Goal: Task Accomplishment & Management: Use online tool/utility

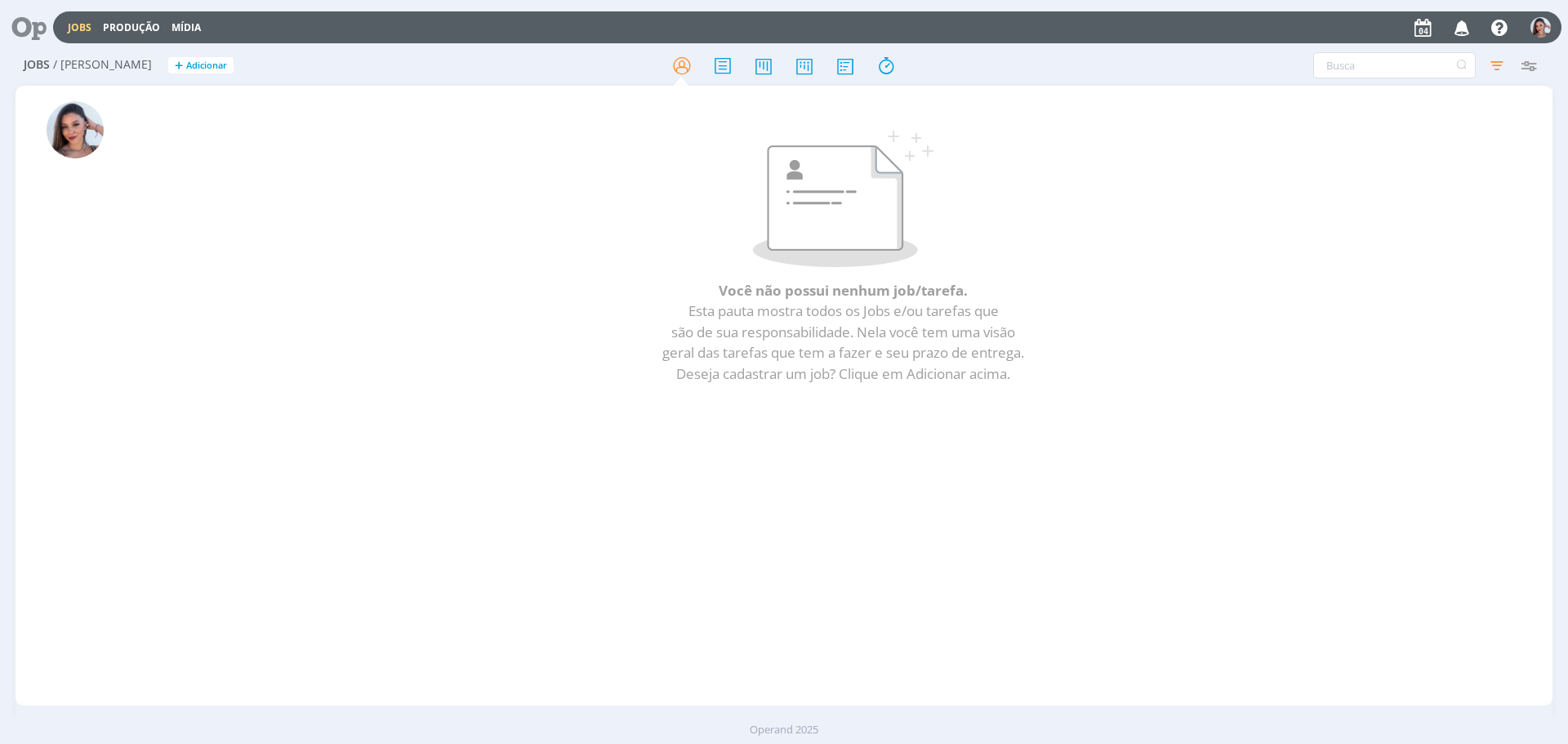
click at [23, 40] on icon at bounding box center [23, 27] width 33 height 32
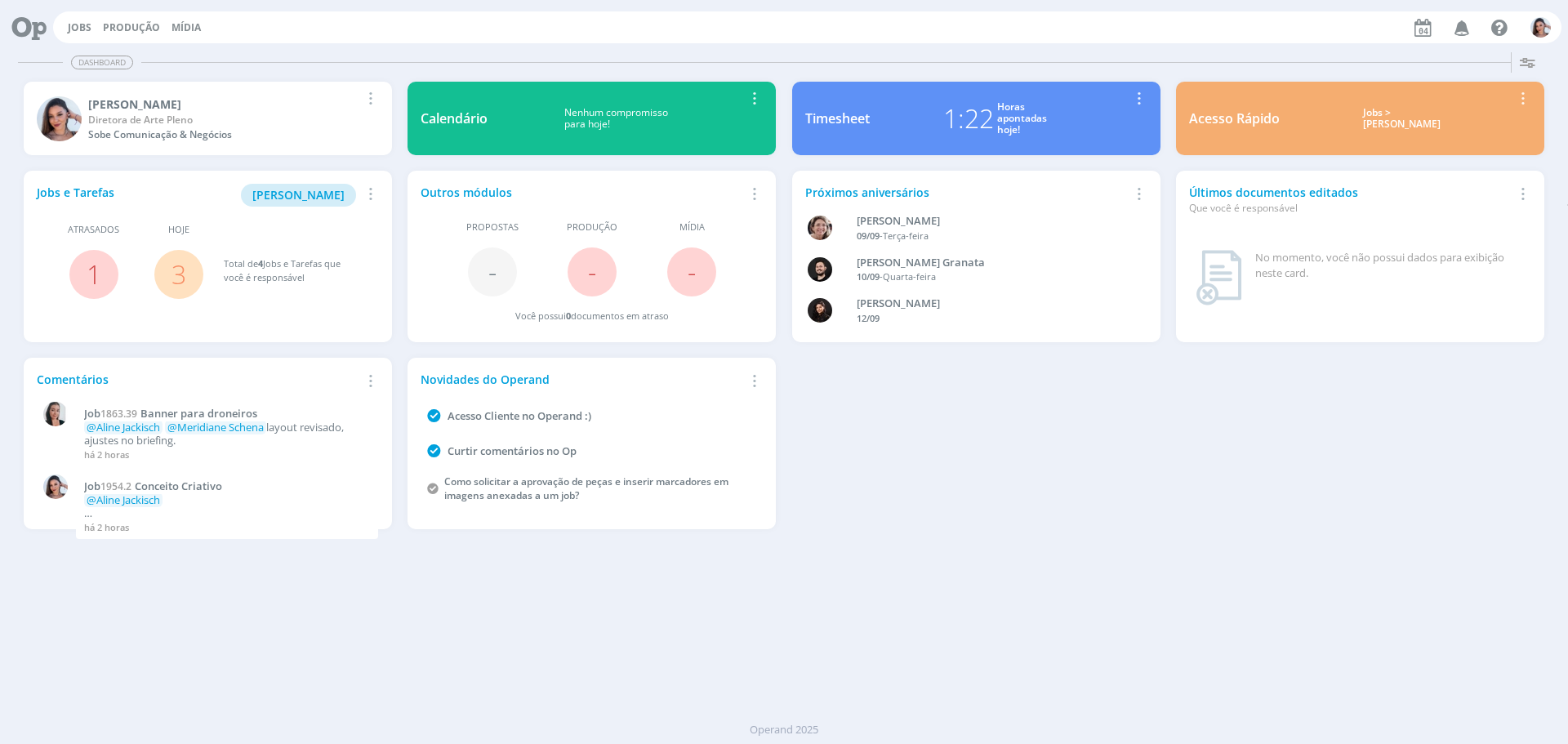
click at [175, 274] on link "3" at bounding box center [179, 274] width 15 height 35
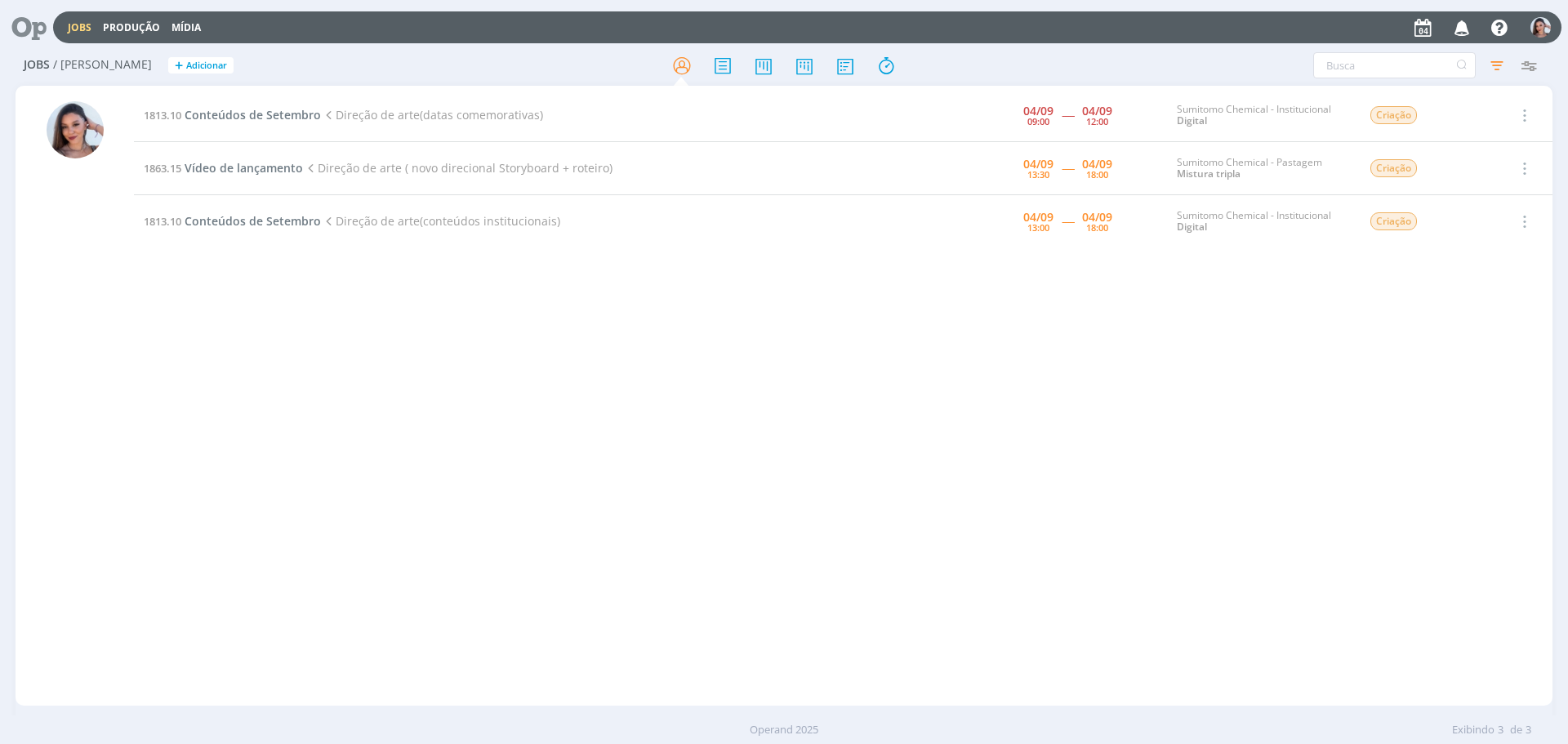
drag, startPoint x: 268, startPoint y: 110, endPoint x: 199, endPoint y: 276, distance: 179.8
click at [177, 323] on div "1813.10 Conteúdos de Setembro Direção de arte(datas comemorativas) [DATE] 09:00…" at bounding box center [843, 396] width 1418 height 614
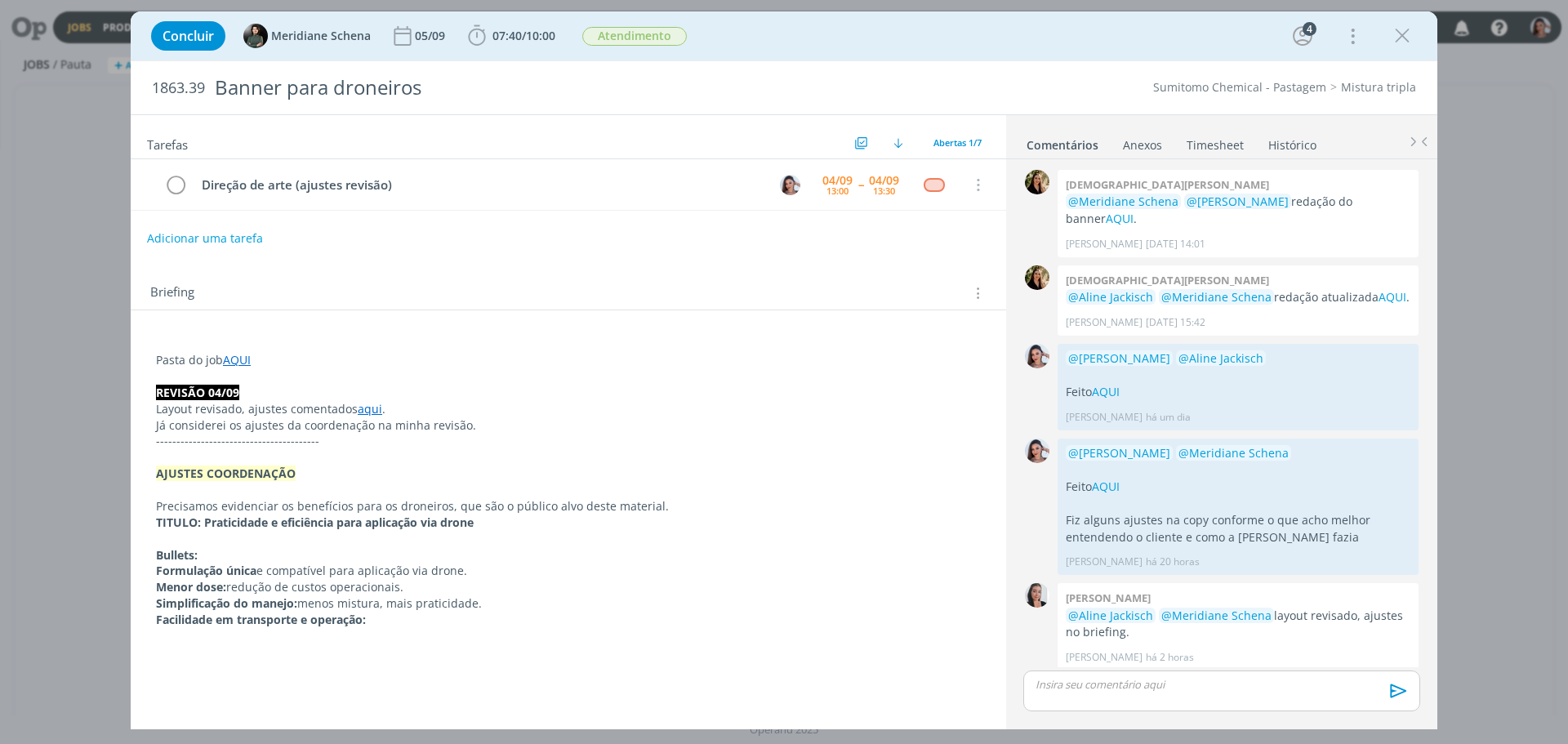
click at [925, 482] on p "dialog" at bounding box center [569, 490] width 825 height 17
click at [483, 32] on icon "dialog" at bounding box center [477, 35] width 17 height 20
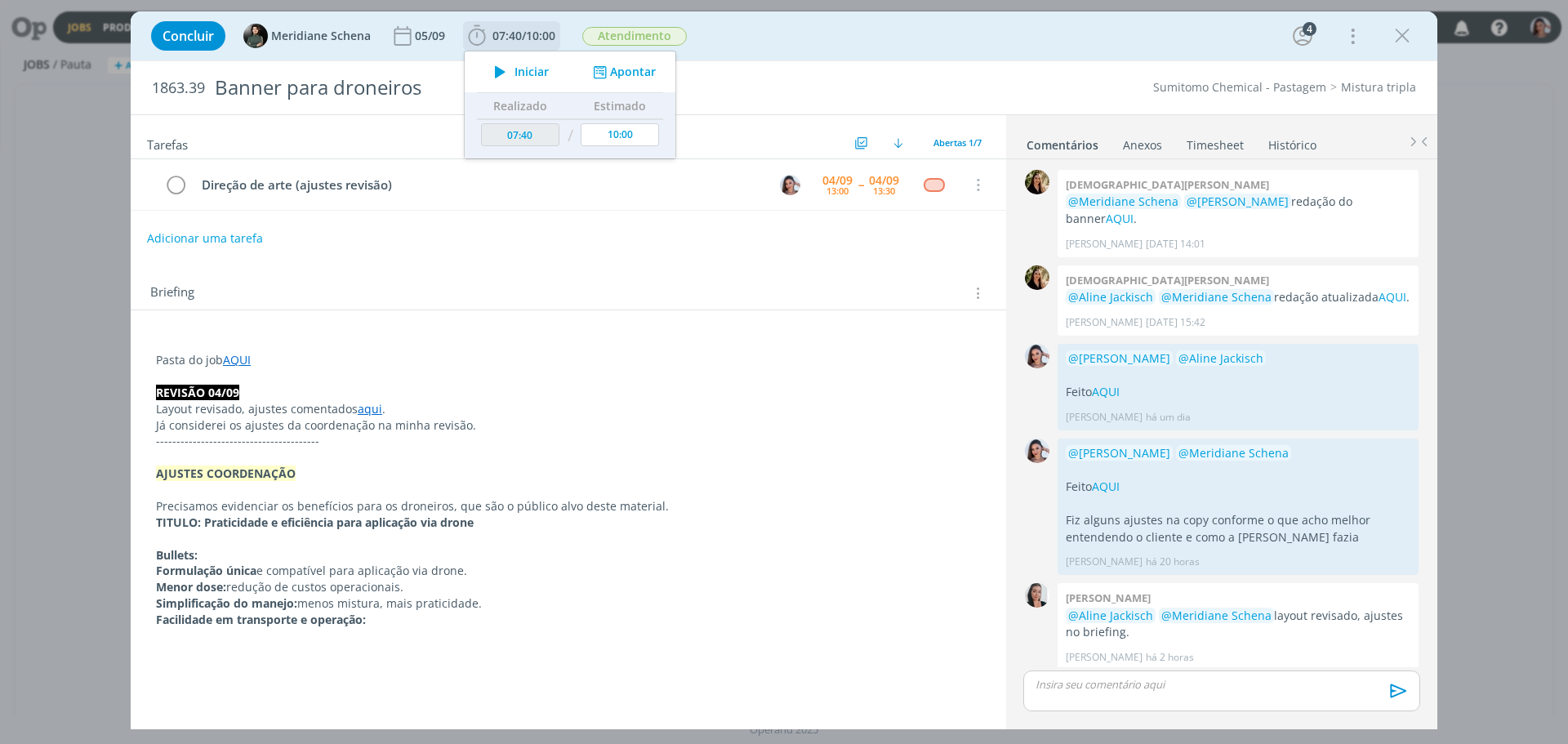
click at [527, 73] on span "Iniciar" at bounding box center [531, 72] width 34 height 12
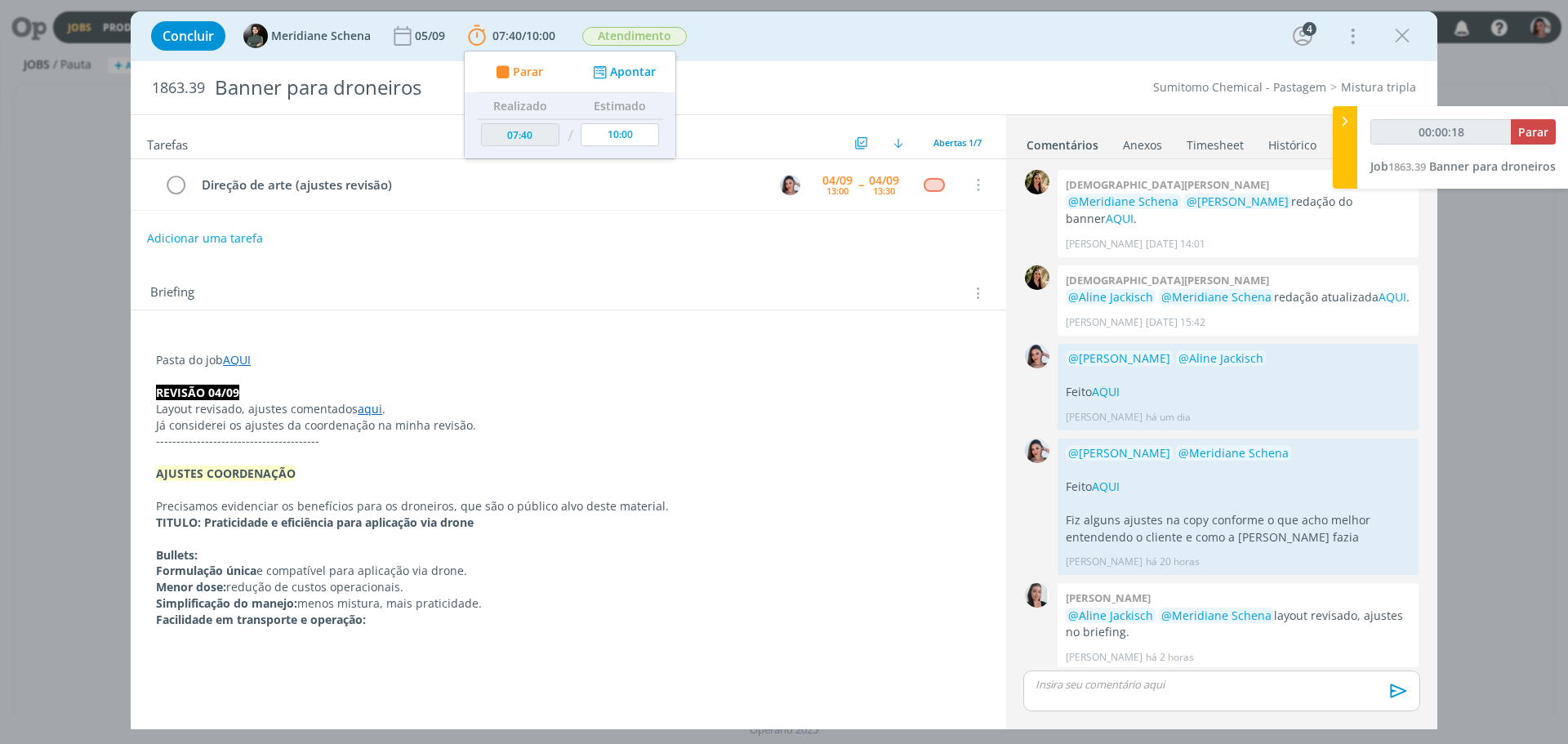
click at [922, 443] on p "----------------------------------------" at bounding box center [569, 441] width 825 height 17
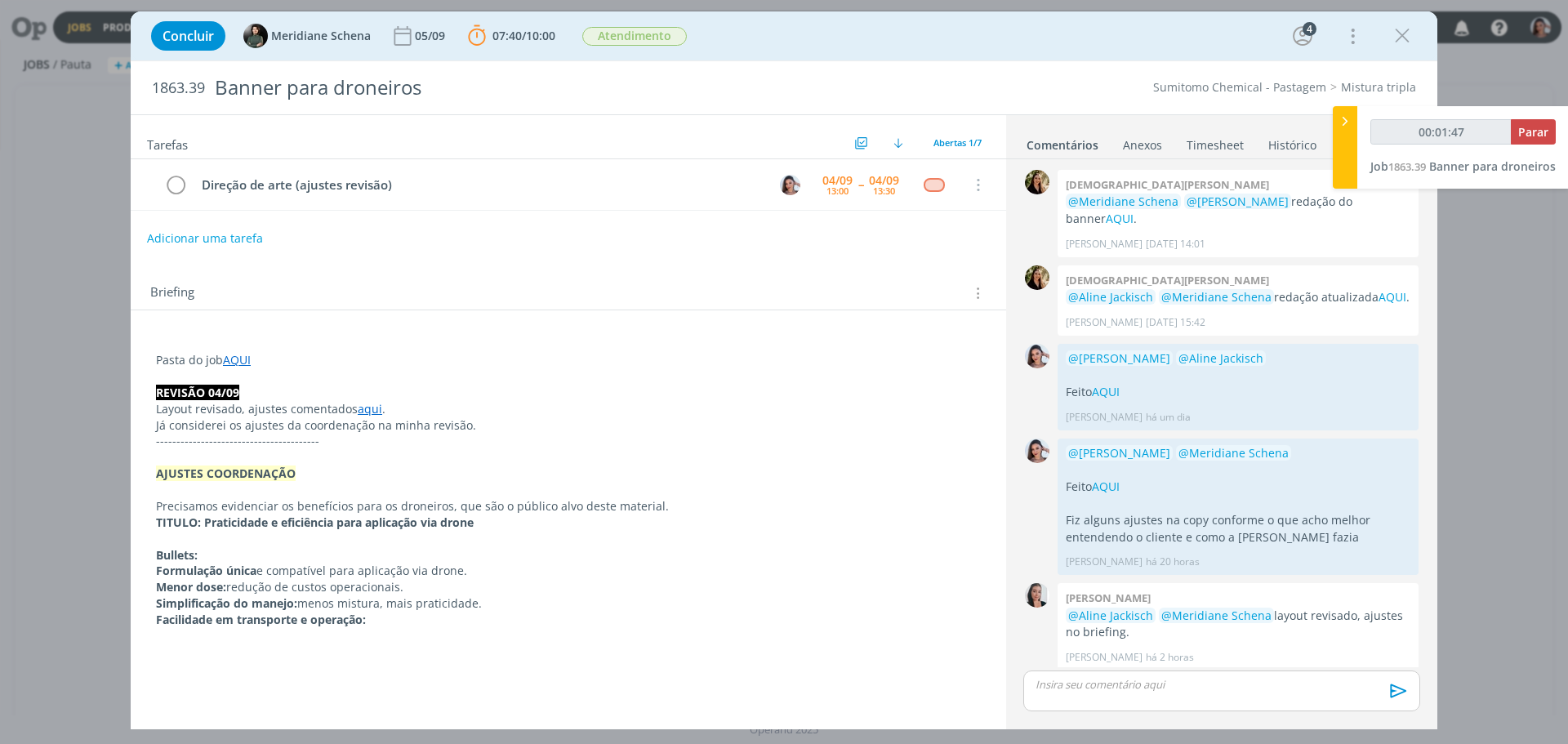
click at [803, 634] on p "dialog" at bounding box center [569, 636] width 825 height 17
click at [584, 537] on p "dialog" at bounding box center [569, 539] width 825 height 17
click at [372, 409] on link "aqui" at bounding box center [369, 409] width 24 height 16
click at [380, 437] on link "https://sobeae.sharepoint.com/sites/SOBEAE/Documentos%20Compartilhados/Forms/Al…" at bounding box center [317, 441] width 123 height 21
click at [502, 211] on tr "Direção de arte (ajustes revisão) 04/09 13:00 -- 04/09 13:30 Cancelar" at bounding box center [569, 185] width 876 height 51
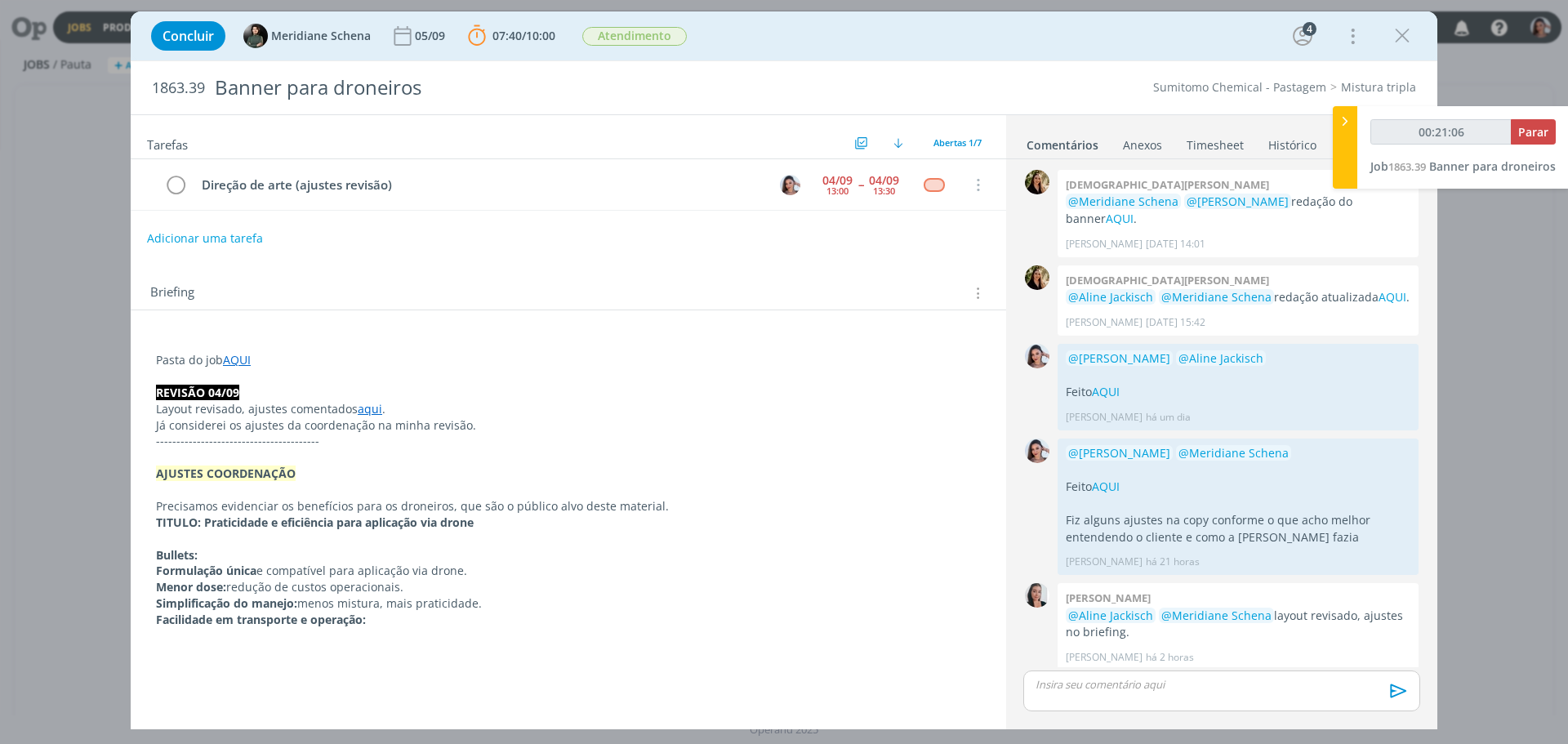
click at [511, 364] on p "Pasta do job AQUI" at bounding box center [569, 360] width 825 height 17
click at [249, 360] on link "AQUI" at bounding box center [237, 360] width 28 height 16
click at [273, 396] on link "https://sobeae.sharepoint.com/:f:/s/SOBEAE/EjVvJEO2lmJDmCMLC_QIZGQB7UdVVIhKzMnZ…" at bounding box center [262, 391] width 123 height 21
click at [1124, 688] on p "dialog" at bounding box center [1222, 684] width 371 height 15
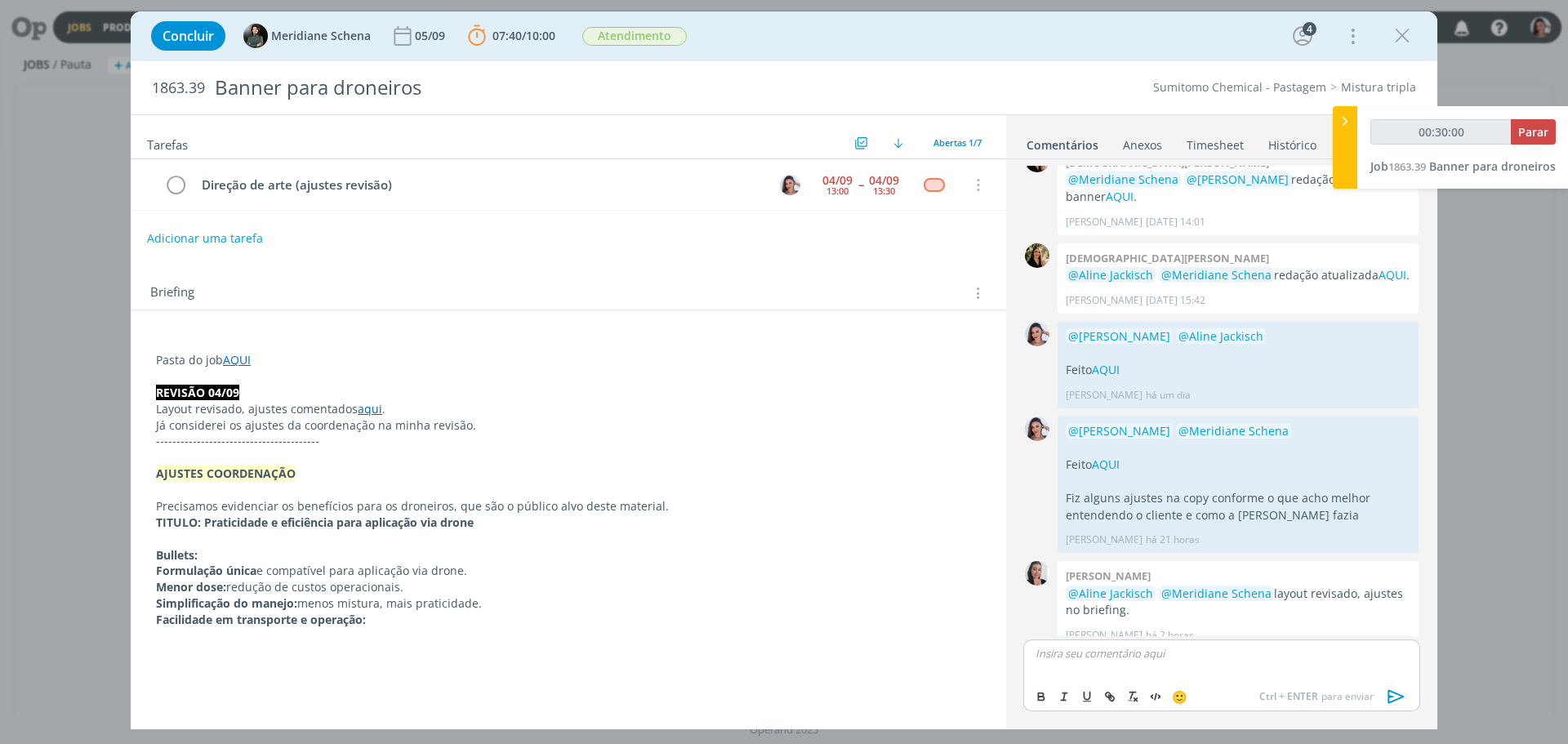
type input "00:30:01"
click at [1129, 680] on span "Meridiane Schena" at bounding box center [1129, 677] width 111 height 18
drag, startPoint x: 1063, startPoint y: 662, endPoint x: 1098, endPoint y: 670, distance: 35.9
click at [1098, 670] on p "Feito AQUI" at bounding box center [1222, 667] width 371 height 15
type input "00:30:08"
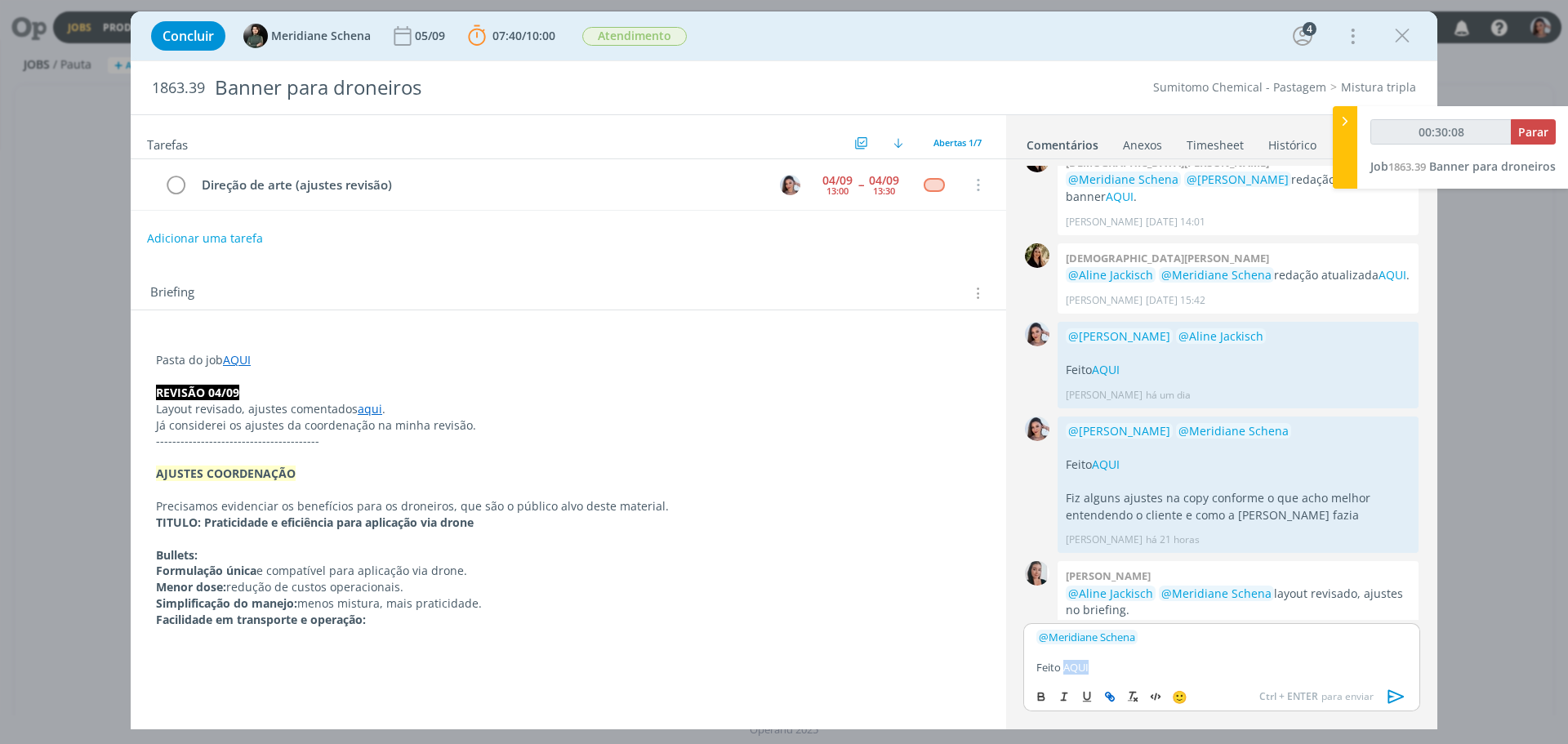
click at [1109, 688] on button "dialog" at bounding box center [1111, 697] width 23 height 19
paste input "https://sobeae.sharepoint.com/:f:/s/SOBEAE/EqlYQXNgFJpFsO2TUq9JdBsBdrnat82HPtwh…"
type input "https://sobeae.sharepoint.com/:f:/s/SOBEAE/EqlYQXNgFJpFsO2TUq9JdBsBdrnat82HPtwh…"
click at [1240, 633] on link "dialog" at bounding box center [1223, 636] width 43 height 15
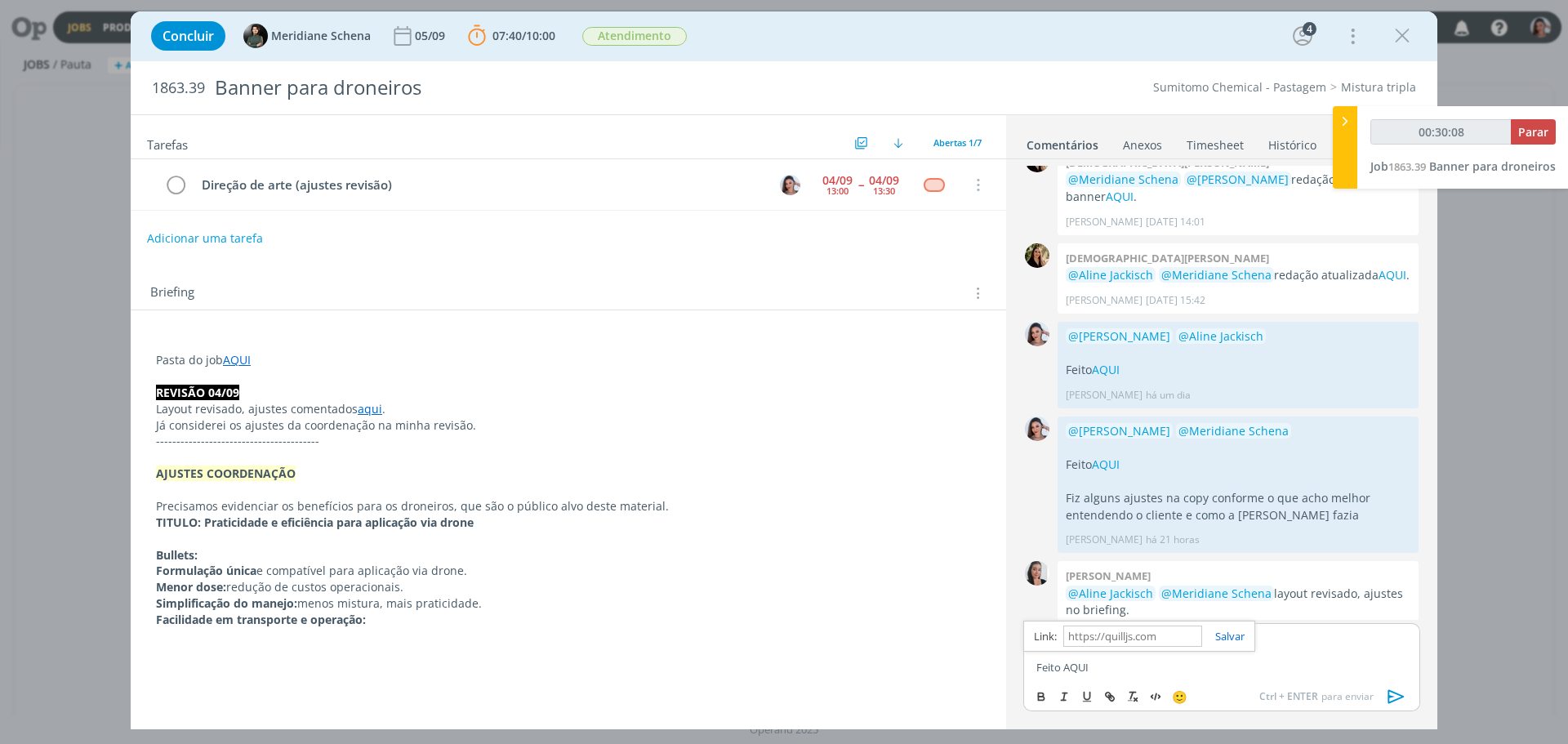
scroll to position [0, 0]
drag, startPoint x: 1254, startPoint y: 668, endPoint x: 1374, endPoint y: 685, distance: 121.2
click at [1255, 668] on p "Feito AQUI" at bounding box center [1222, 667] width 371 height 15
click at [1398, 693] on icon "dialog" at bounding box center [1396, 696] width 24 height 24
type input "00:30:10"
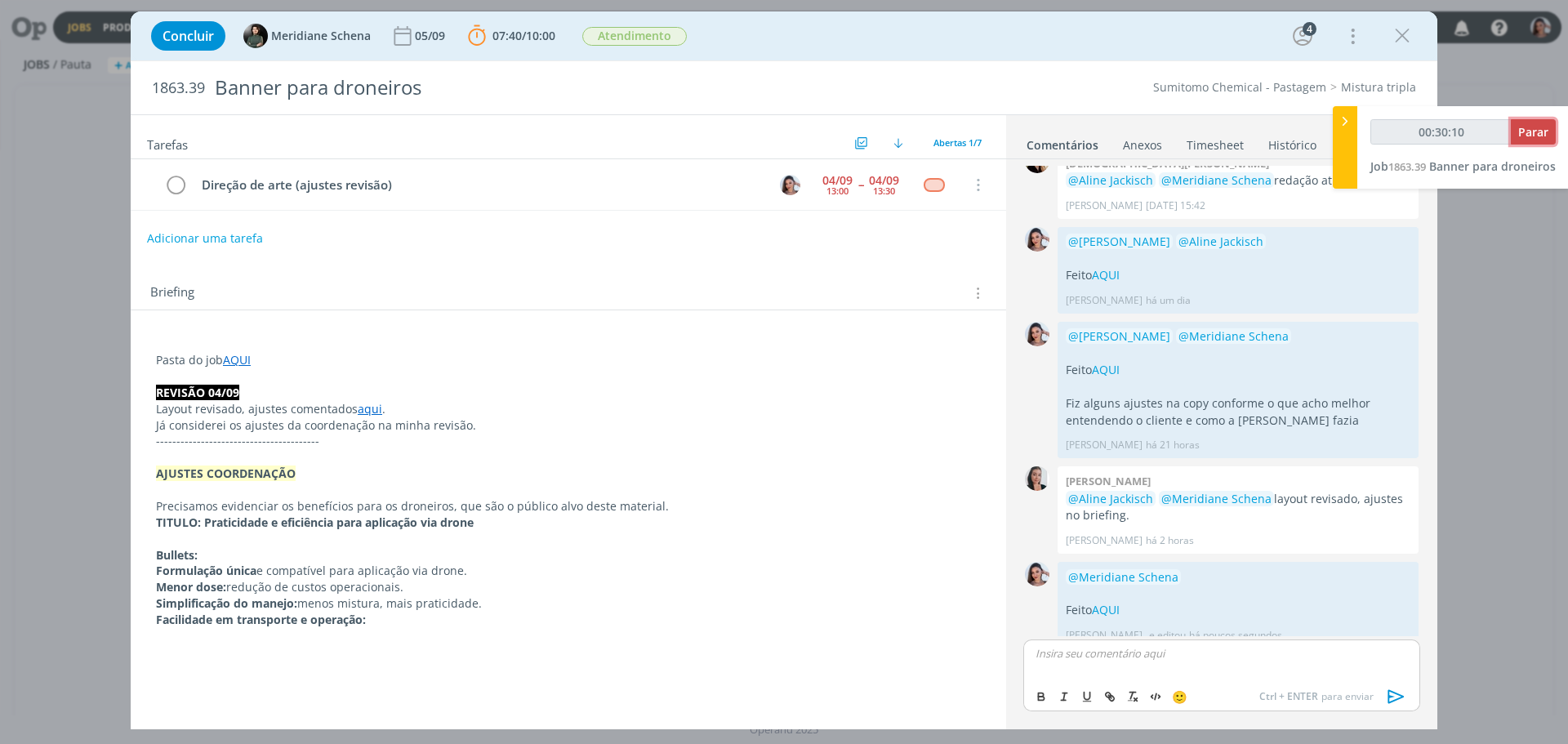
click at [1545, 119] on button "Parar" at bounding box center [1533, 132] width 45 height 25
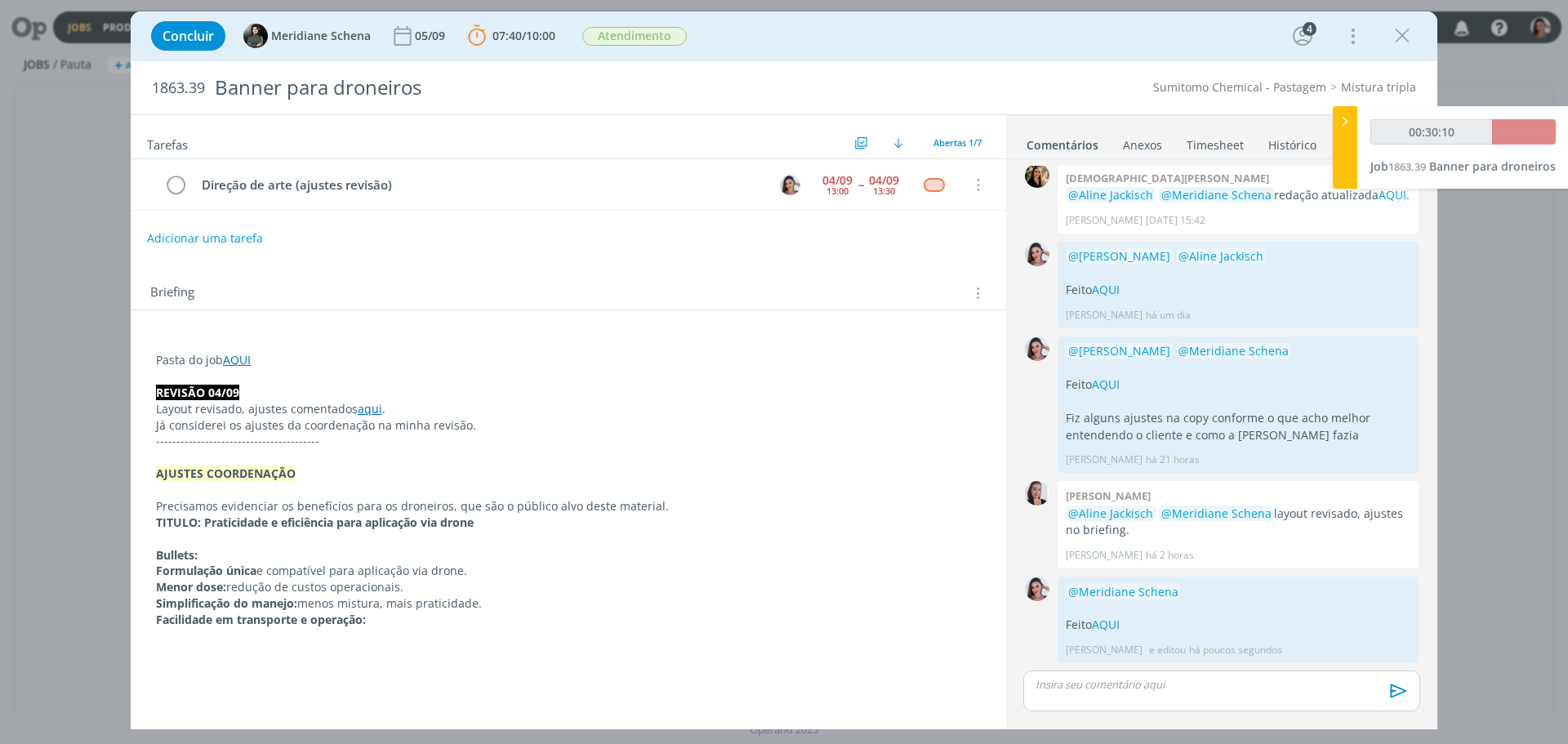
scroll to position [85, 0]
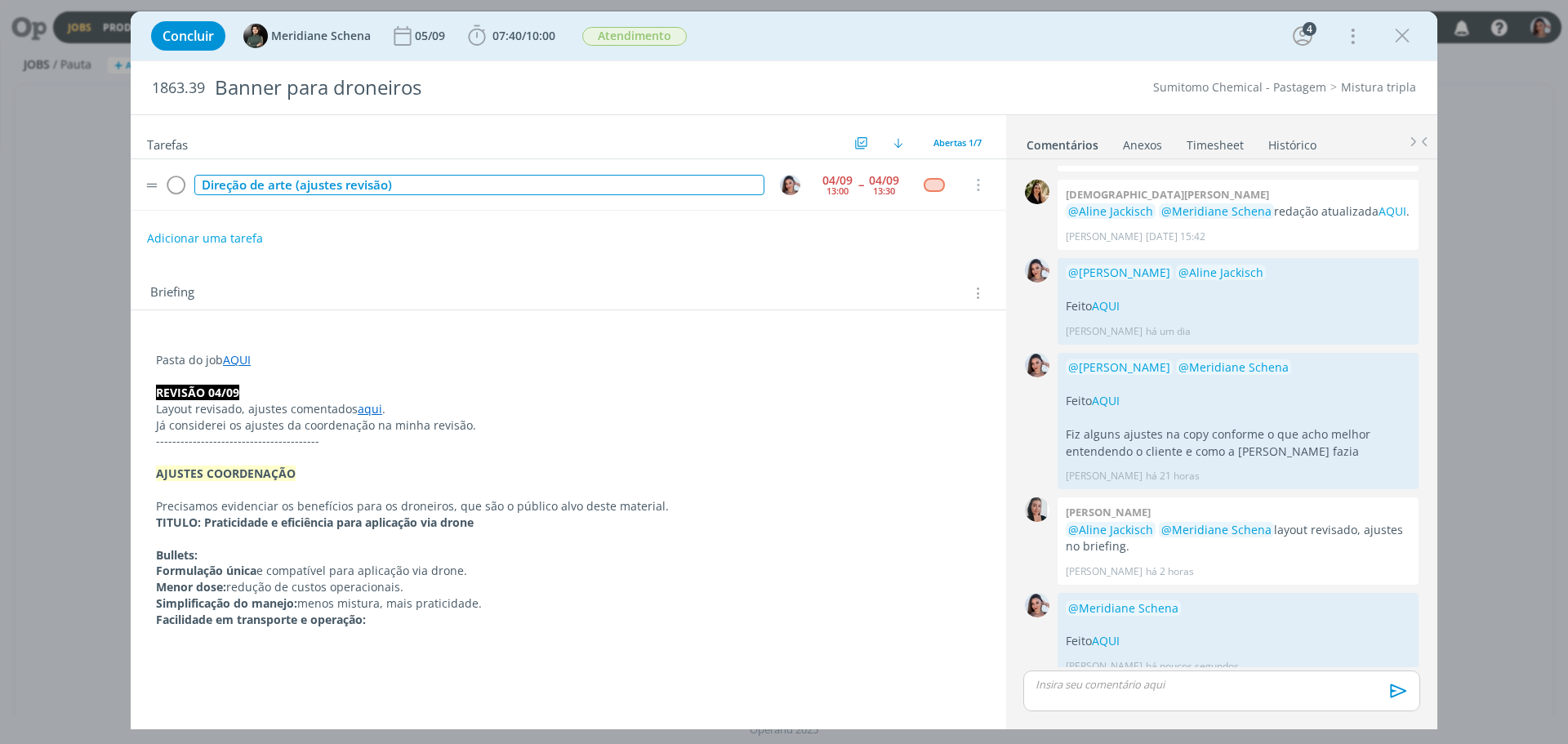
click at [311, 184] on div "Direção de arte (ajustes revisão)" at bounding box center [479, 185] width 570 height 20
copy div "Direção de arte (ajustes revisão)"
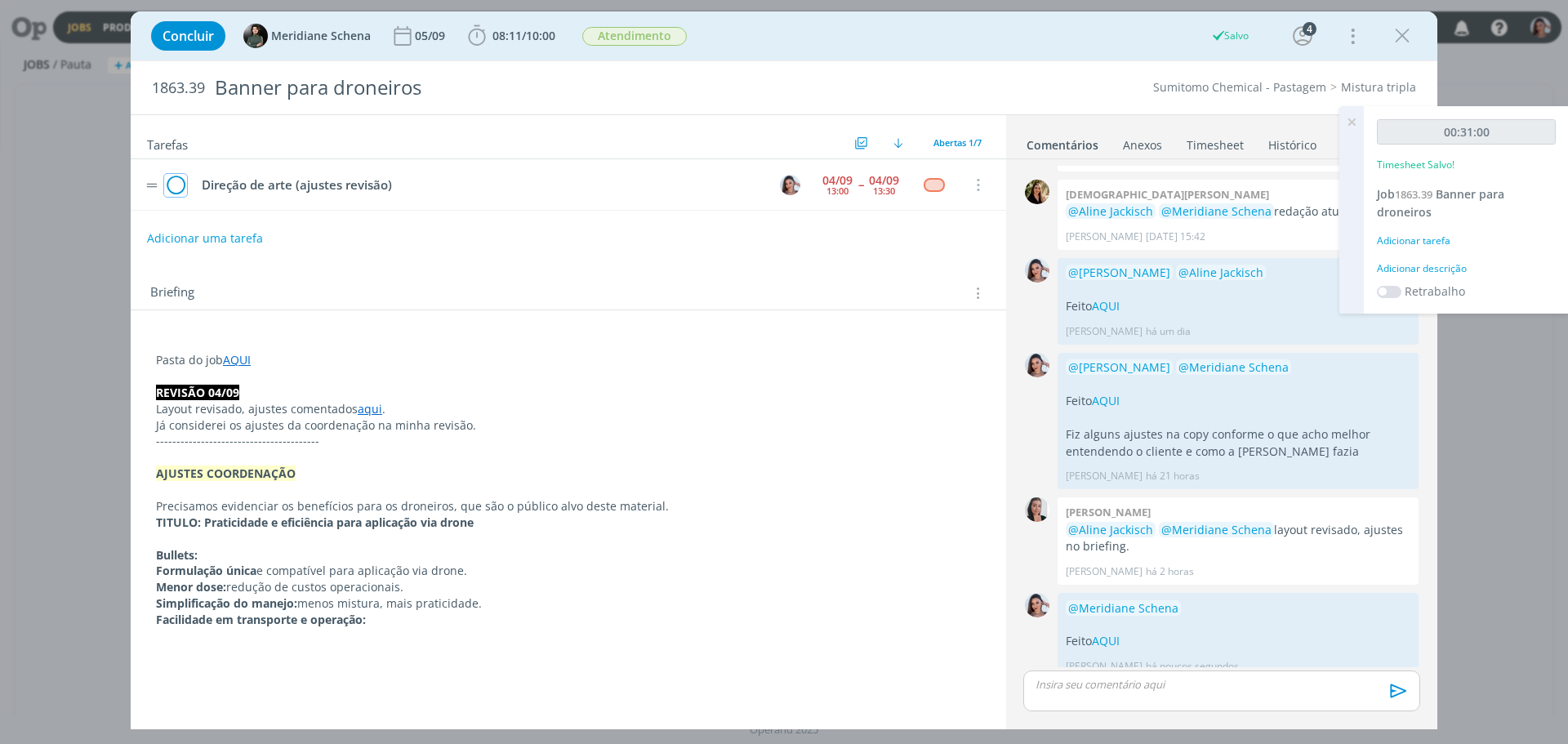
click at [183, 188] on icon "dialog" at bounding box center [176, 185] width 23 height 24
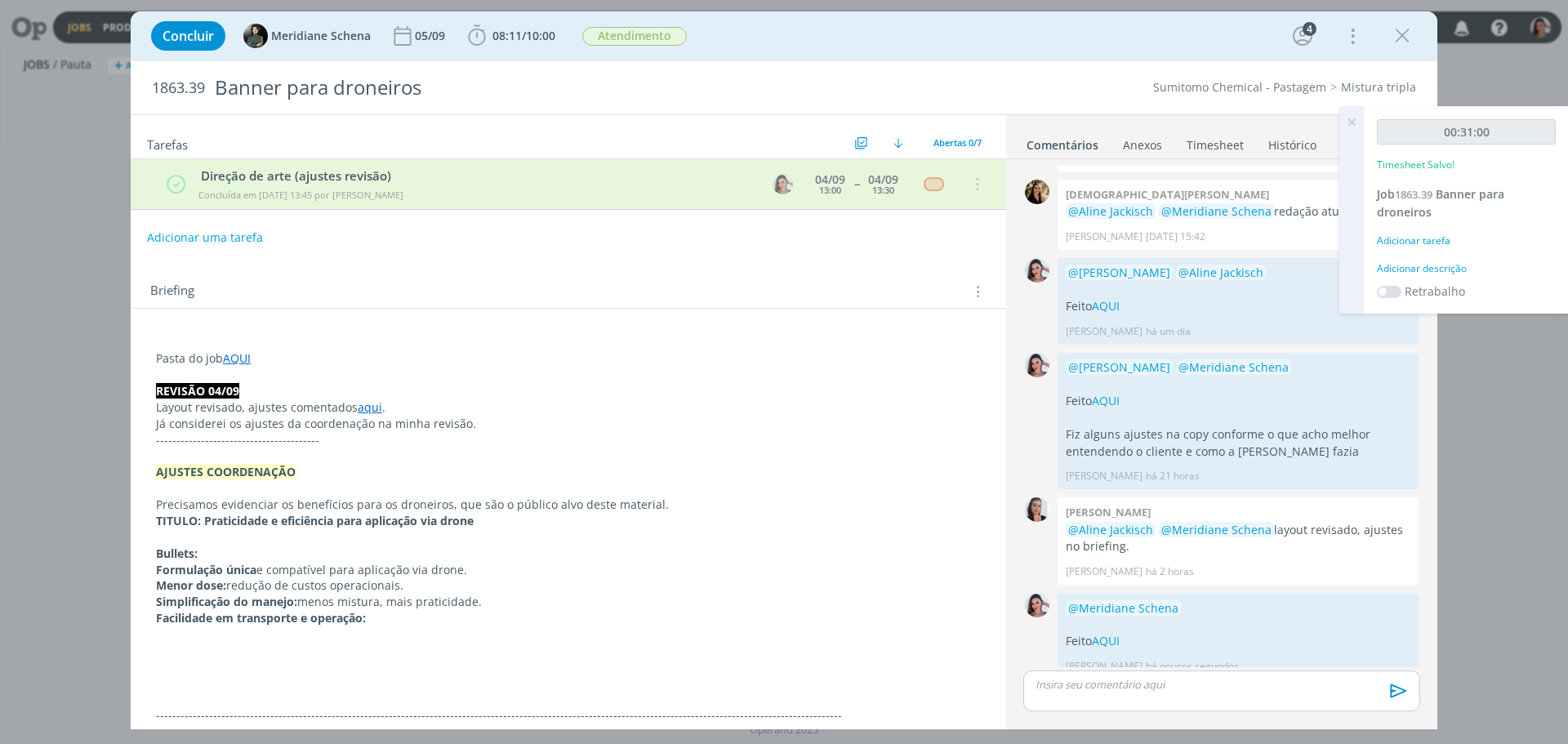
click at [1227, 142] on link "Timesheet" at bounding box center [1216, 142] width 59 height 23
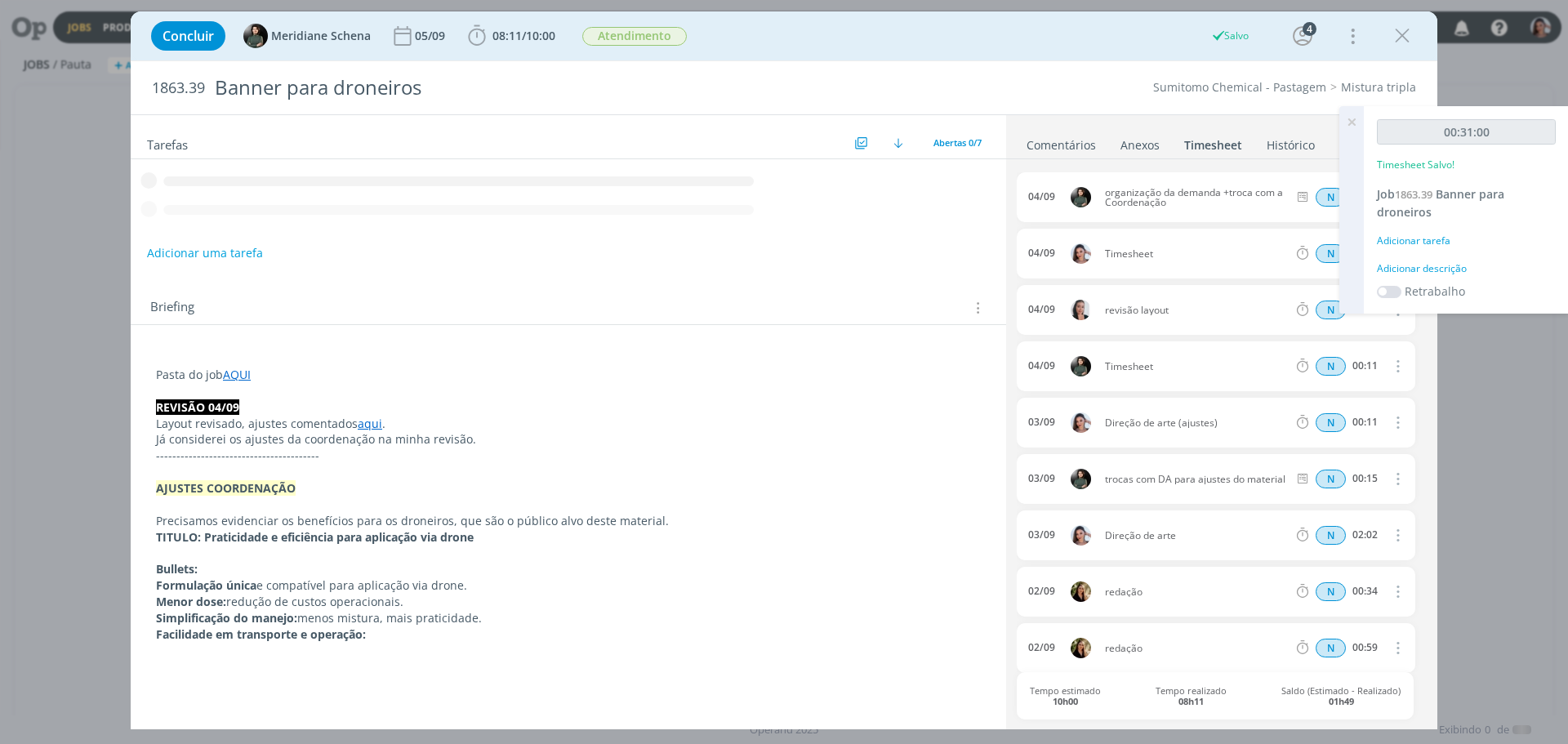
click at [1349, 118] on icon at bounding box center [1351, 121] width 29 height 32
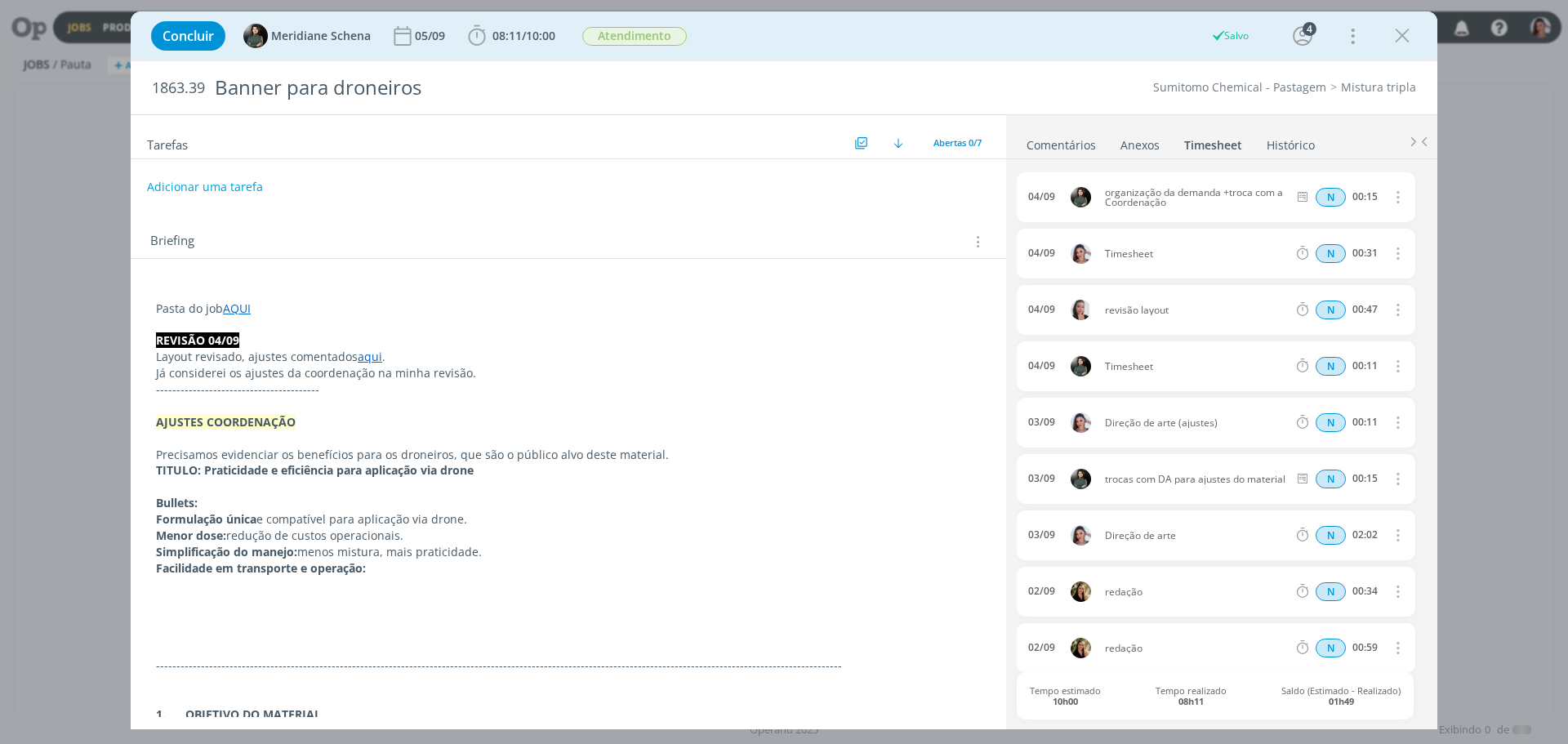
click at [1392, 241] on button "dialog" at bounding box center [1396, 254] width 39 height 27
click at [1332, 301] on link "Editar" at bounding box center [1351, 309] width 129 height 26
drag, startPoint x: 1174, startPoint y: 254, endPoint x: 954, endPoint y: 276, distance: 221.1
click at [959, 270] on div "Tarefas Usar Job de template Ordenar por: Prazo crescente Prazo decrescente Ord…" at bounding box center [784, 423] width 1307 height 616
click at [854, 346] on p "REVISÃO 04/09" at bounding box center [569, 340] width 825 height 17
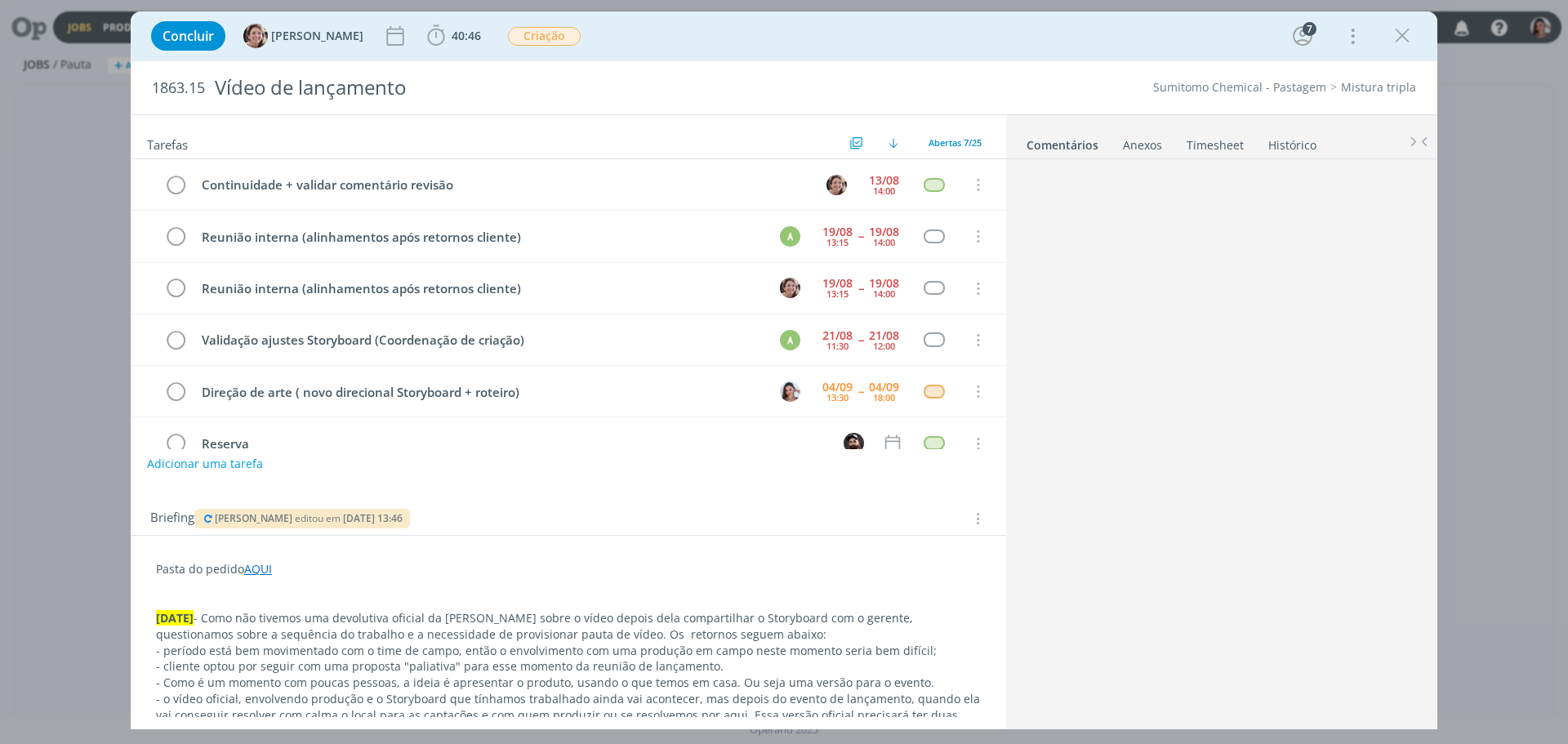
scroll to position [1234, 0]
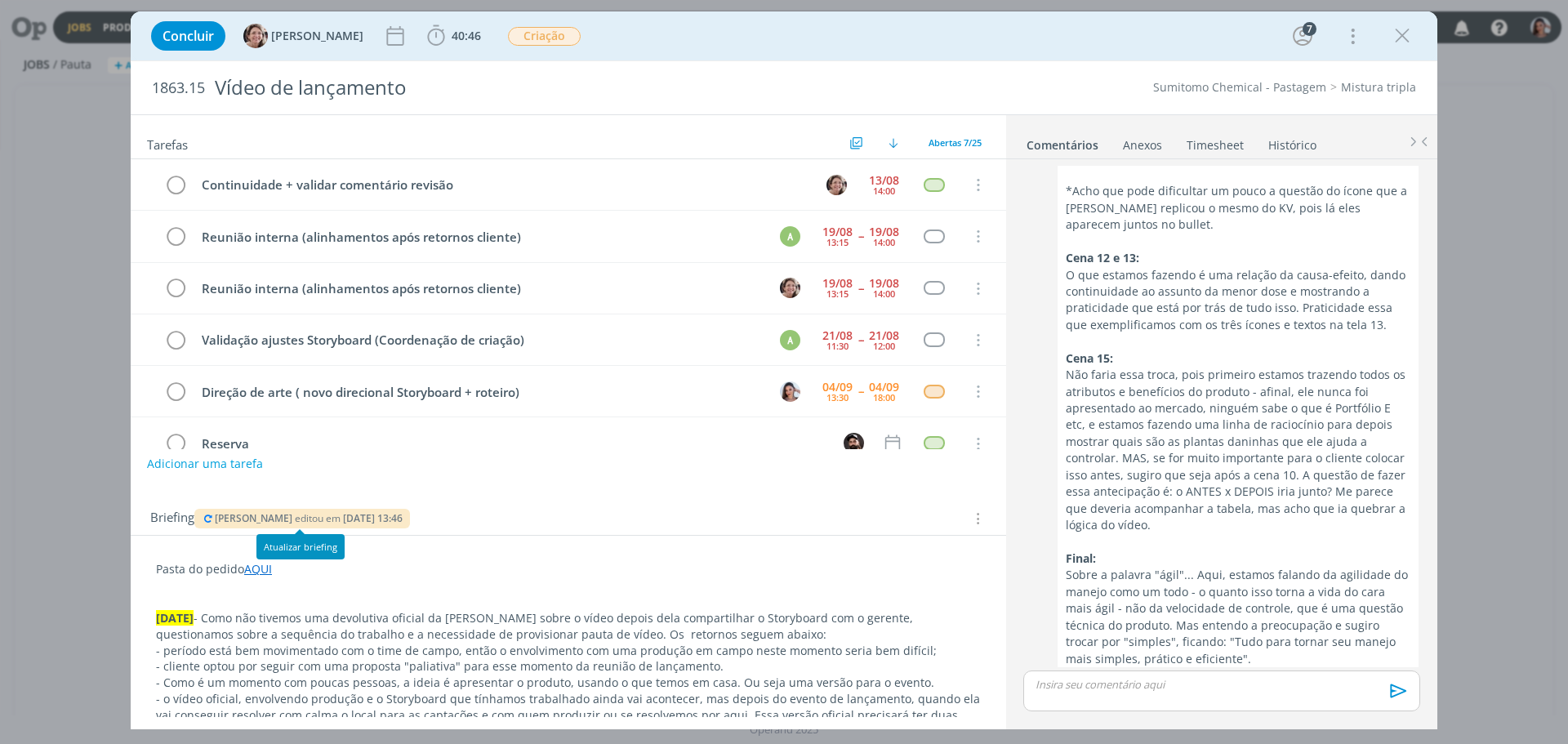
click at [212, 512] on div "Aline Jackisch editou em 04/09 às 13:46" at bounding box center [302, 519] width 216 height 19
click at [210, 514] on icon "dialog" at bounding box center [208, 519] width 13 height 10
click at [266, 571] on link "AQUI" at bounding box center [258, 569] width 28 height 16
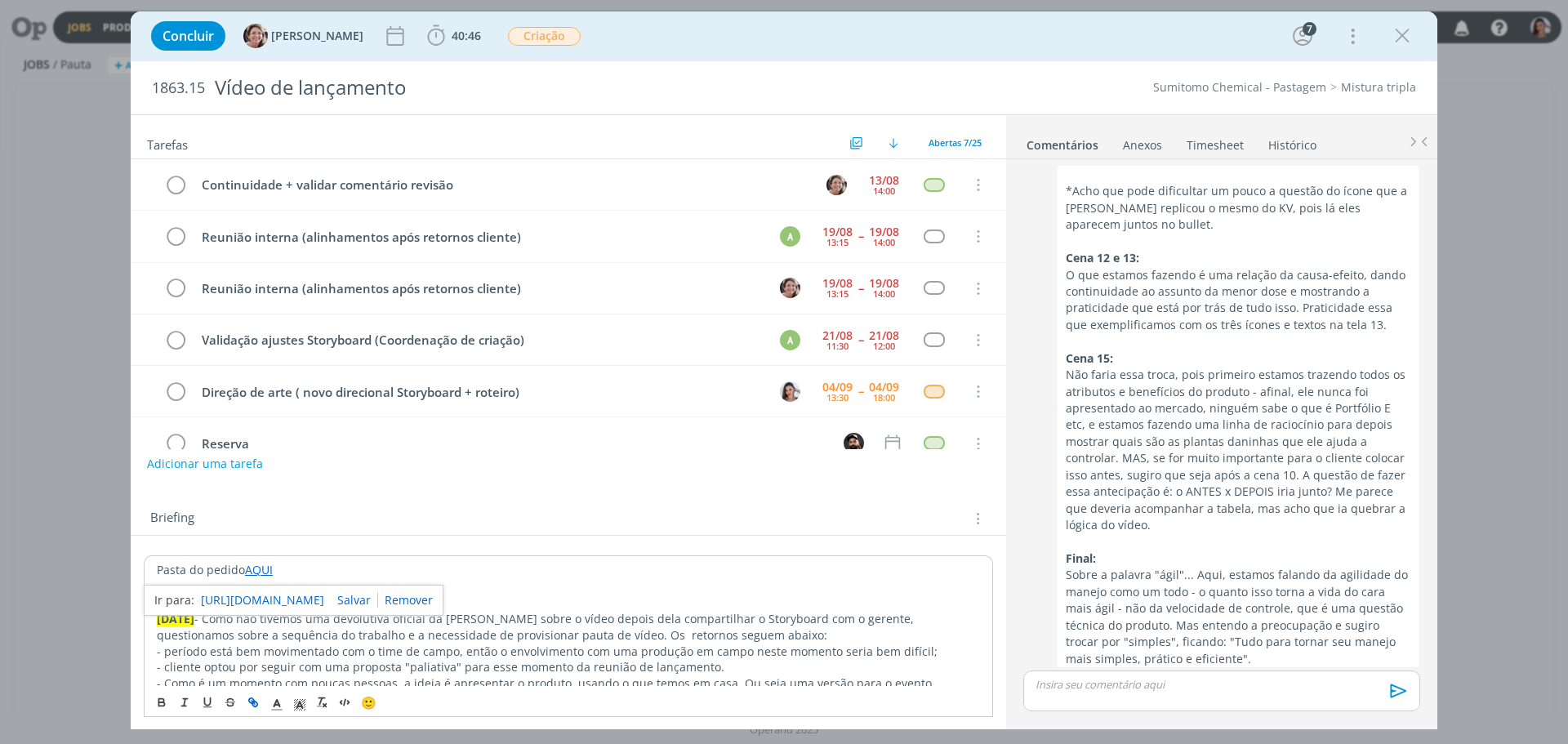
click at [296, 596] on link "https://sobeae.sharepoint.com/:f:/s/SOBEAE/EiuD6Of78SNIn5DSPG-1THUByiU2Ns-mRsRn…" at bounding box center [262, 600] width 123 height 21
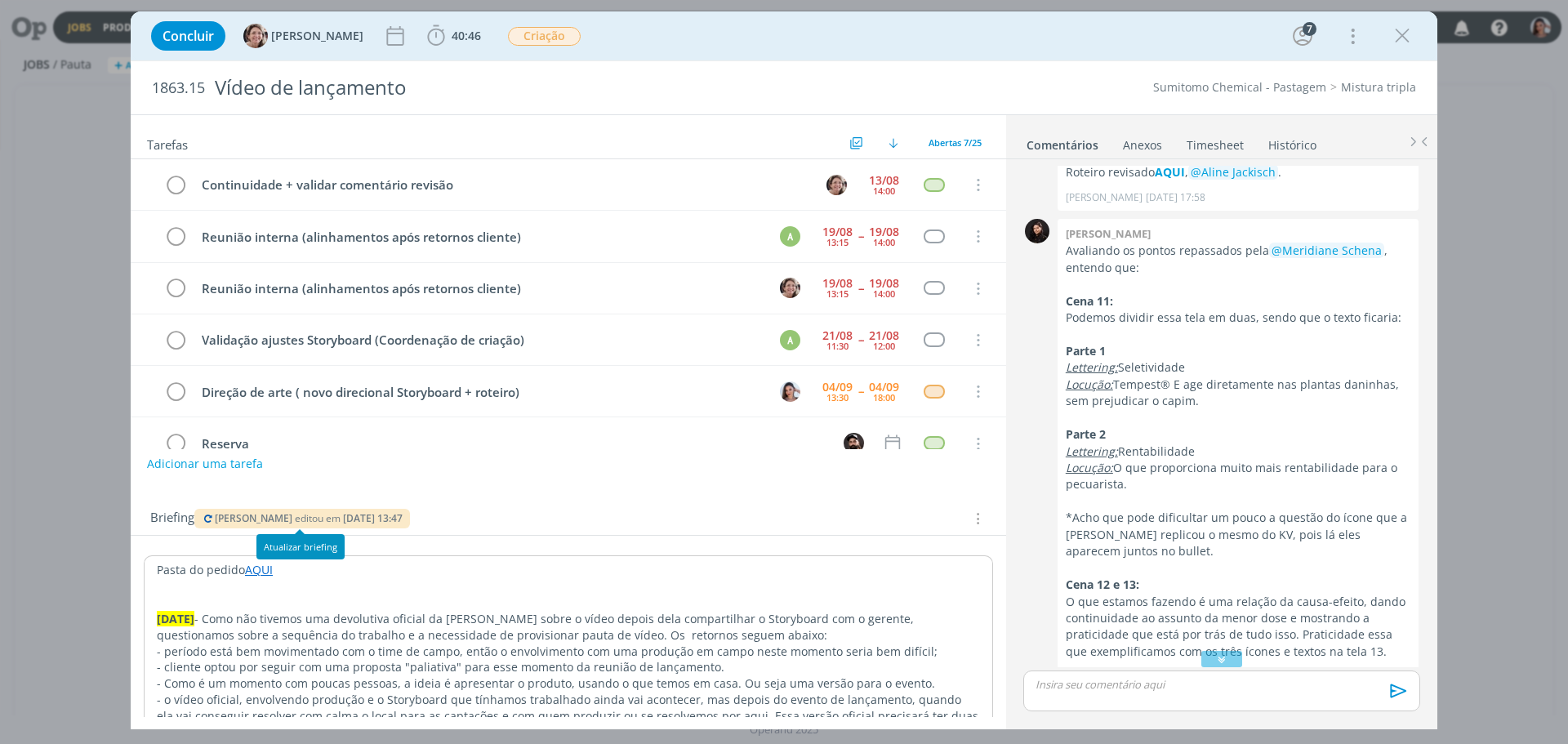
click at [210, 518] on icon "dialog" at bounding box center [208, 519] width 13 height 10
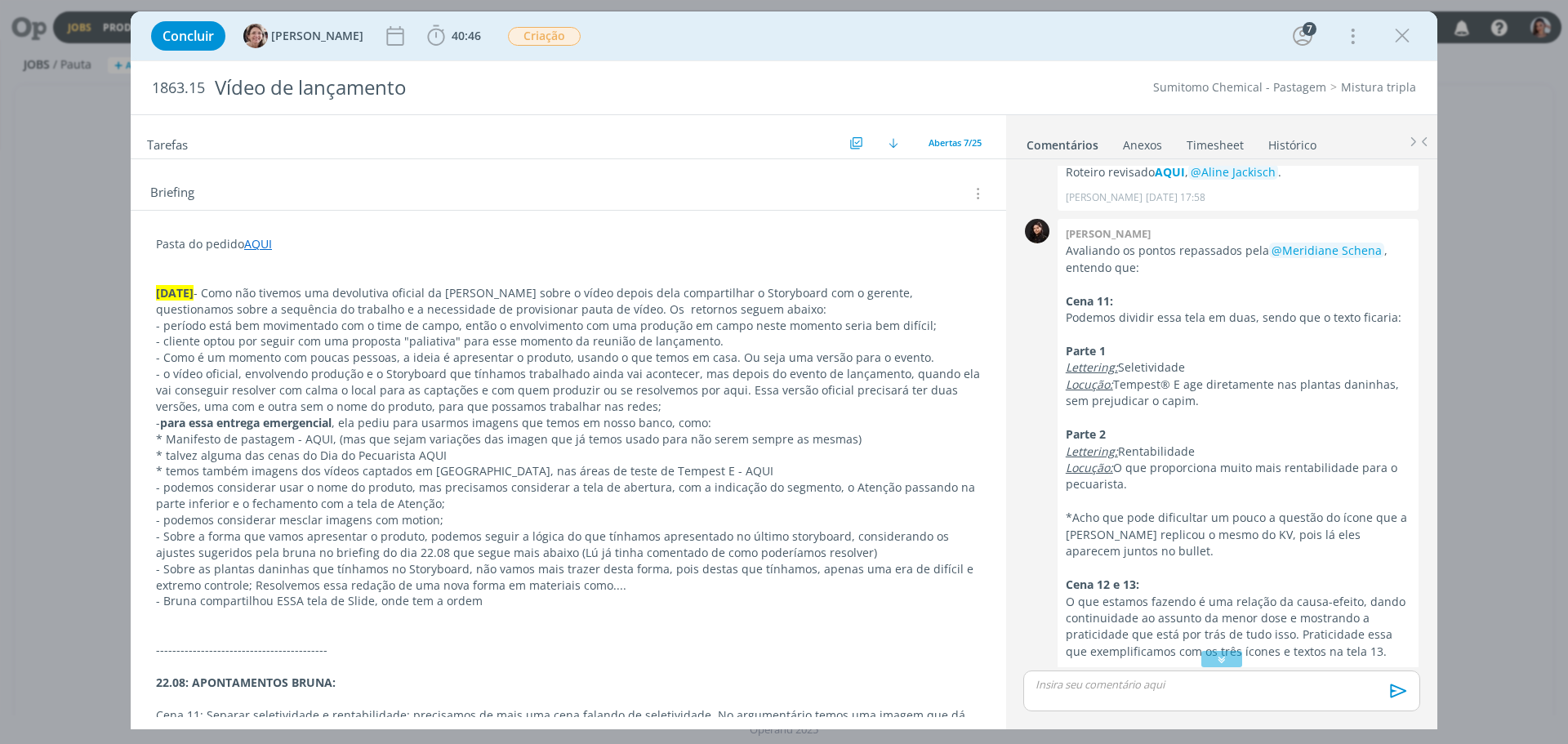
scroll to position [327, 0]
click at [687, 418] on p "- para essa entrega emergencial , ela pediu para usarmos imagens que temos em n…" at bounding box center [569, 422] width 825 height 17
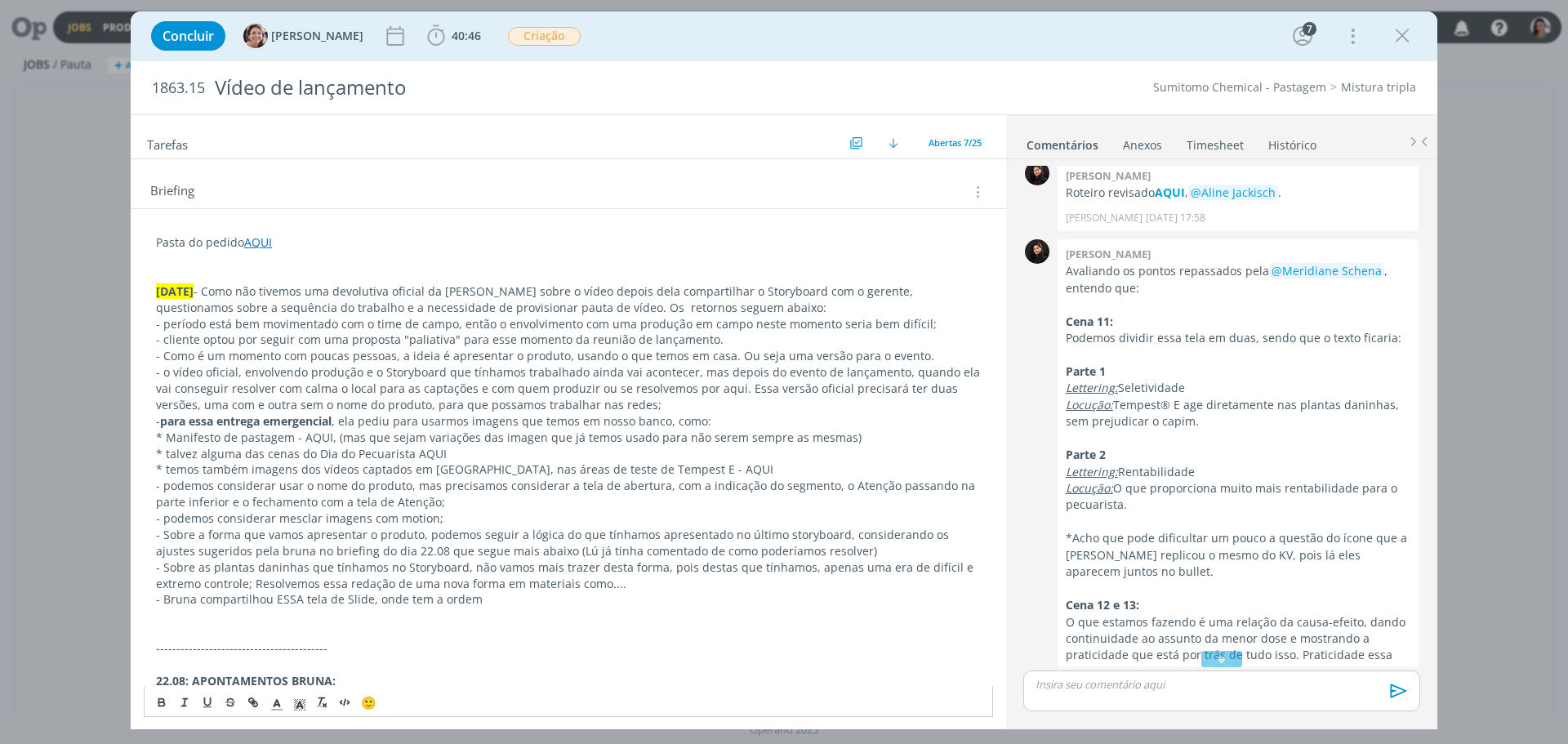
scroll to position [745, 0]
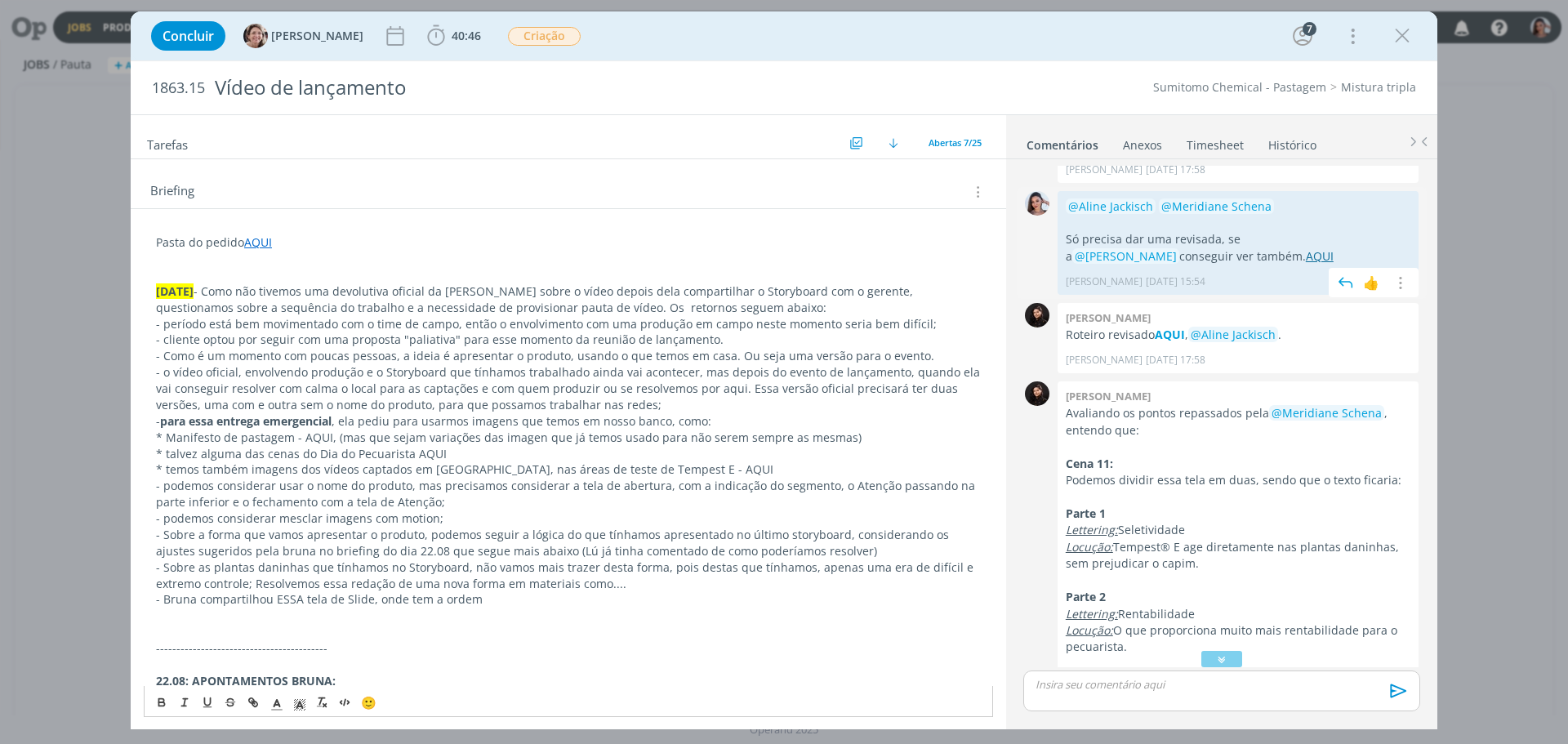
drag, startPoint x: 1168, startPoint y: 221, endPoint x: 1158, endPoint y: 221, distance: 10.0
click at [1160, 231] on p "Só precisa dar uma revisada, se a @Luana Andrade conseguir ver também. AQUI" at bounding box center [1238, 248] width 345 height 33
click at [1306, 249] on link "AQUI" at bounding box center [1319, 256] width 28 height 16
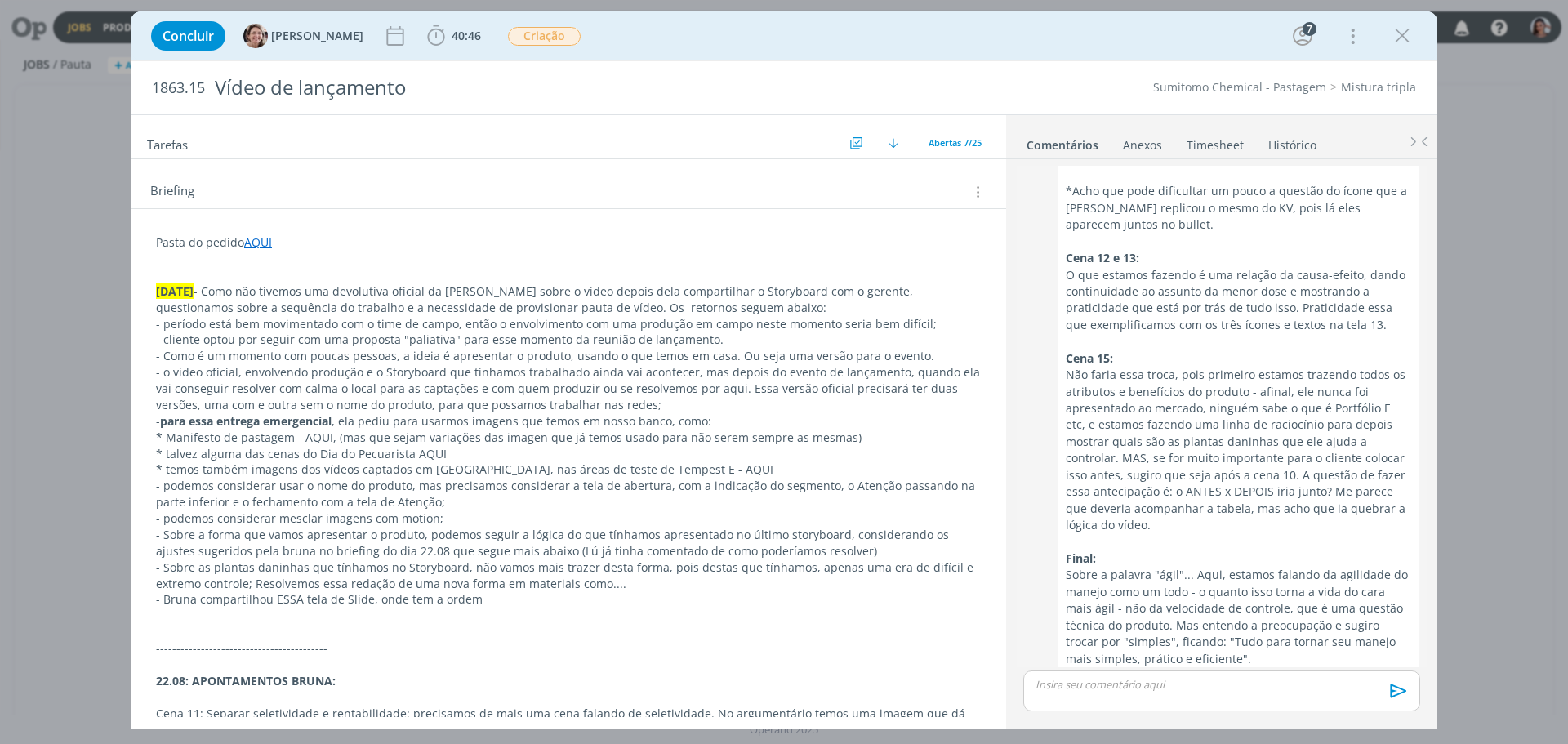
click at [1110, 496] on p "Não faria essa troca, pois primeiro estamos trazendo todos os atributos e benef…" at bounding box center [1238, 451] width 345 height 167
click at [584, 471] on p "* temos também imagens dos vídeos captados em Marabá, nas áreas de teste de Tem…" at bounding box center [569, 469] width 825 height 17
click at [677, 484] on p "- podemos considerar usar o nome do produto, mas precisamos considerar a tela d…" at bounding box center [569, 494] width 825 height 33
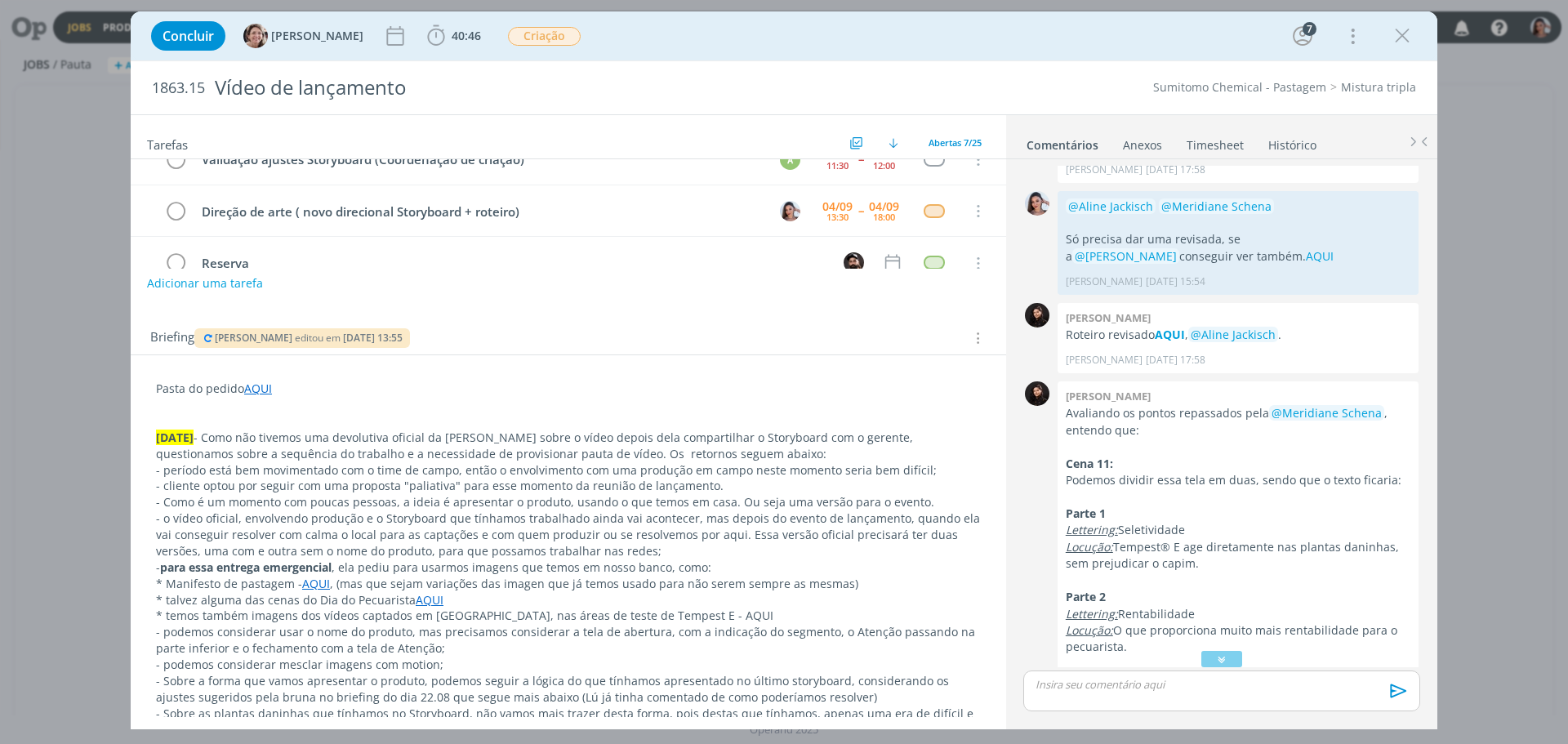
scroll to position [170, 0]
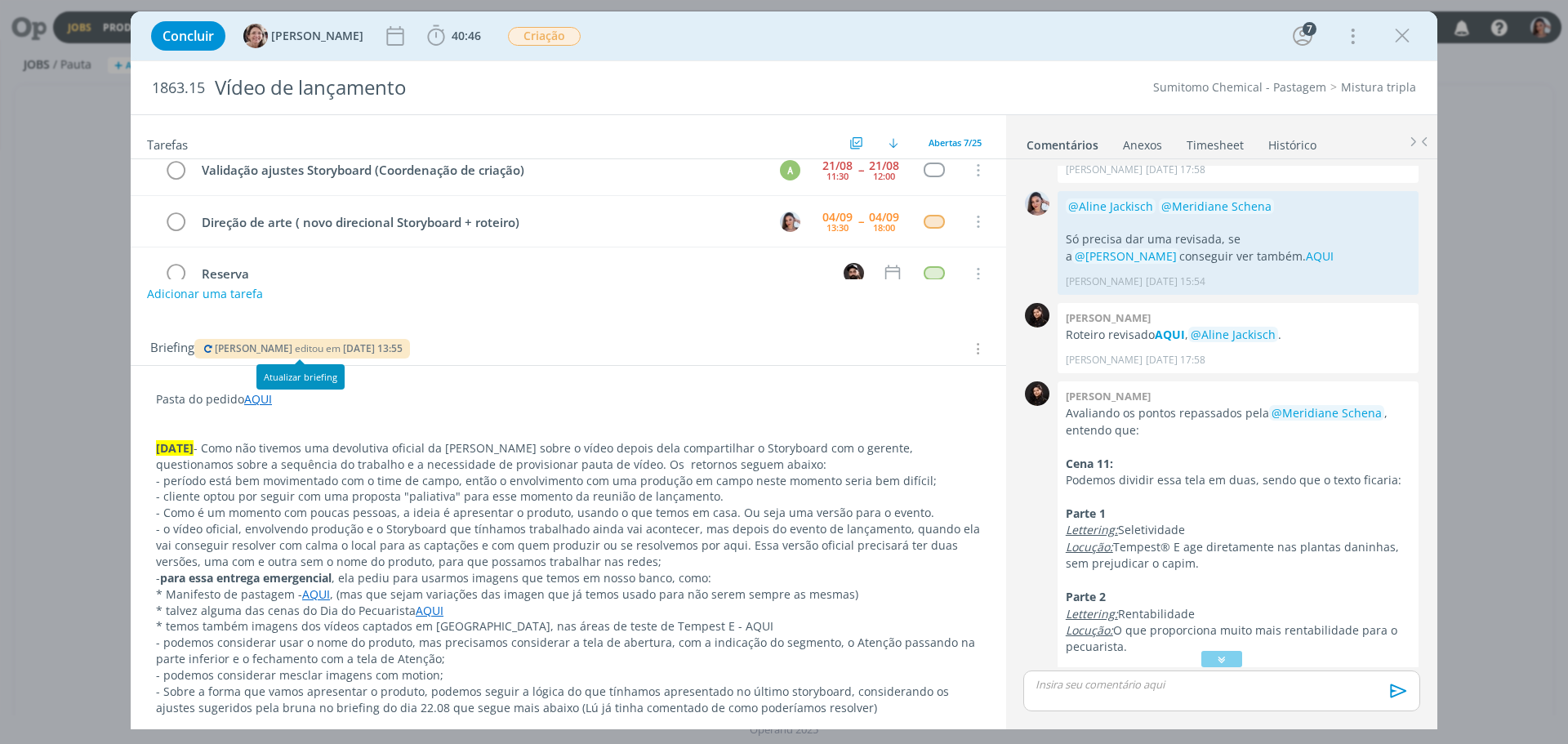
click at [211, 350] on icon "dialog" at bounding box center [208, 349] width 13 height 10
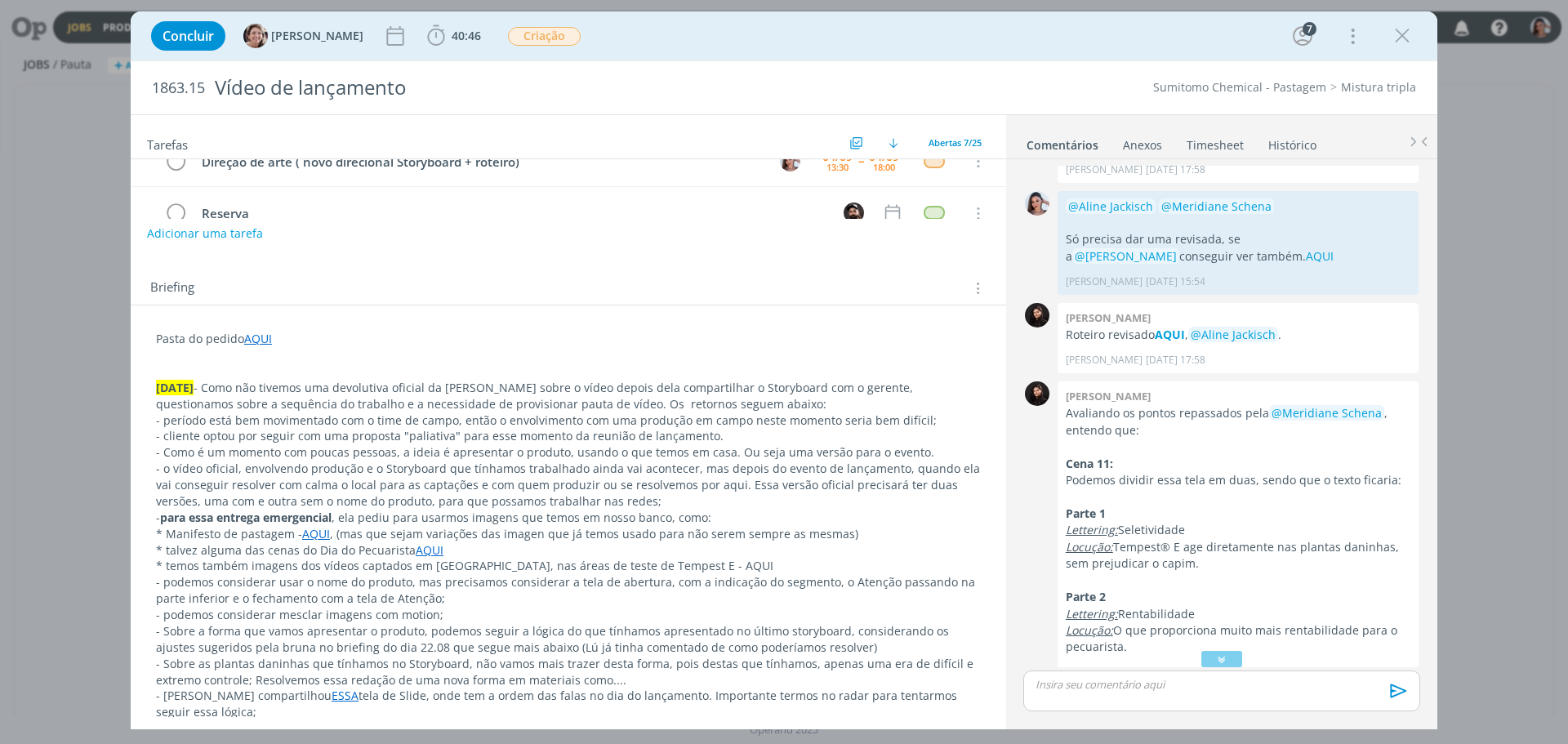
scroll to position [333, 0]
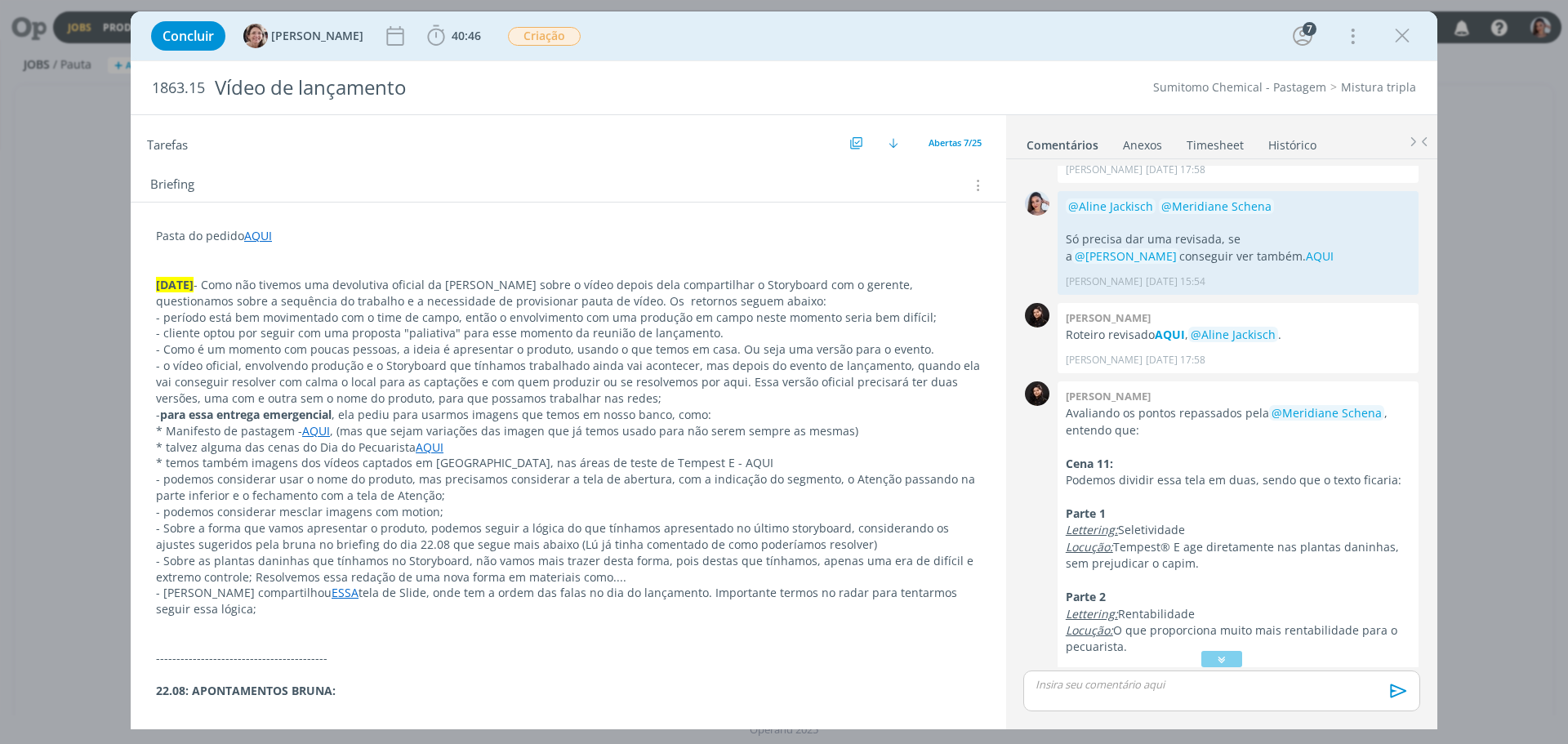
click at [554, 617] on p "- Bruna compartilhou ESSA tela de Slide, onde tem a ordem das falas no dia do l…" at bounding box center [569, 601] width 825 height 33
click at [1177, 490] on p "dialog" at bounding box center [1238, 497] width 345 height 17
click at [321, 428] on link "AQUI" at bounding box center [316, 431] width 28 height 16
click at [326, 454] on link "https://sobeae.sharepoint.com/:f:/s/SOBEAE/EmtjS_EdNNRFjvZuI0A1FJ4Bn4u0YmLpXO4T…" at bounding box center [264, 462] width 123 height 21
click at [820, 527] on p "- Sobre a forma que vamos apresentar o produto, podemos seguir a lógica do que …" at bounding box center [569, 538] width 823 height 33
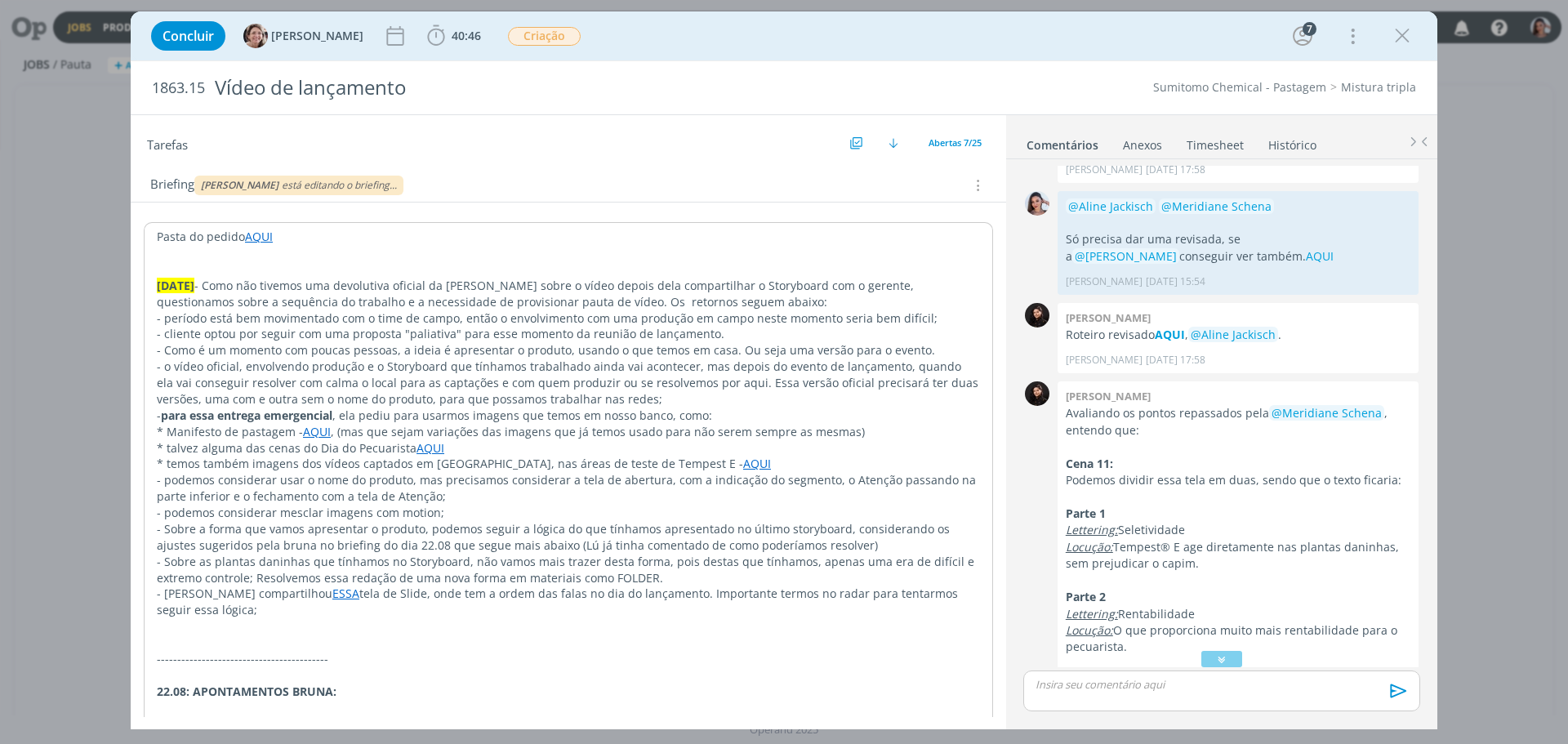
click at [784, 636] on p "dialog" at bounding box center [569, 643] width 823 height 17
click at [736, 618] on p "- Bruna compartilhou ESSA tela de Slide, onde tem a ordem das falas no dia do l…" at bounding box center [569, 602] width 823 height 33
click at [602, 621] on p "dialog" at bounding box center [569, 626] width 823 height 17
click at [207, 180] on button "Aline Jackisch editou em 04/09 às 14:04" at bounding box center [302, 186] width 203 height 12
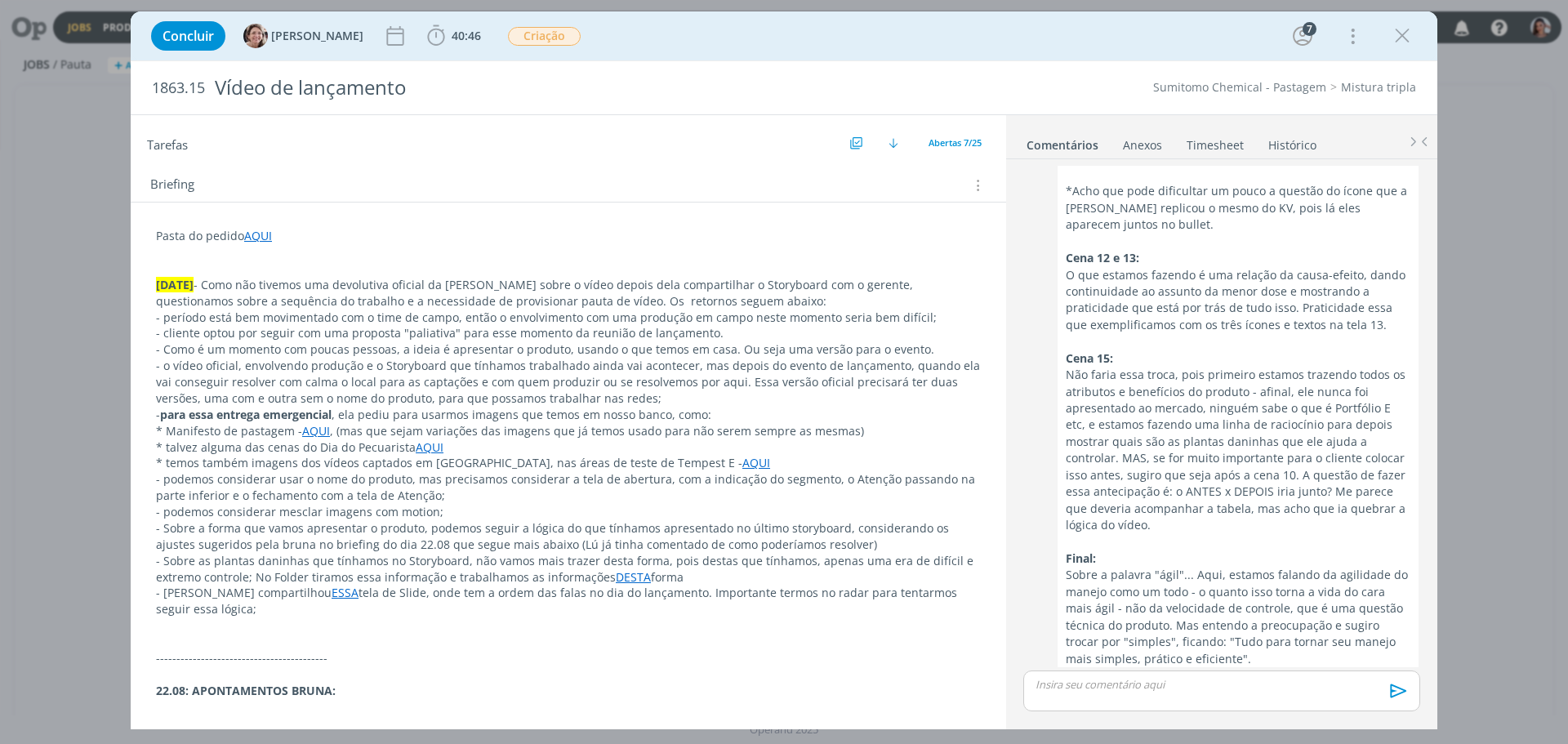
click at [332, 594] on link "ESSA" at bounding box center [346, 592] width 27 height 16
click at [316, 619] on link "https://sobeae.sharepoint.com/:i:/s/SOBEAE/EbzdhSqA57JKkDj6SWjUs34BxqldcarJW_Nc…" at bounding box center [262, 625] width 123 height 21
click at [463, 516] on p "- podemos considerar mesclar imagens com motion;" at bounding box center [569, 513] width 823 height 17
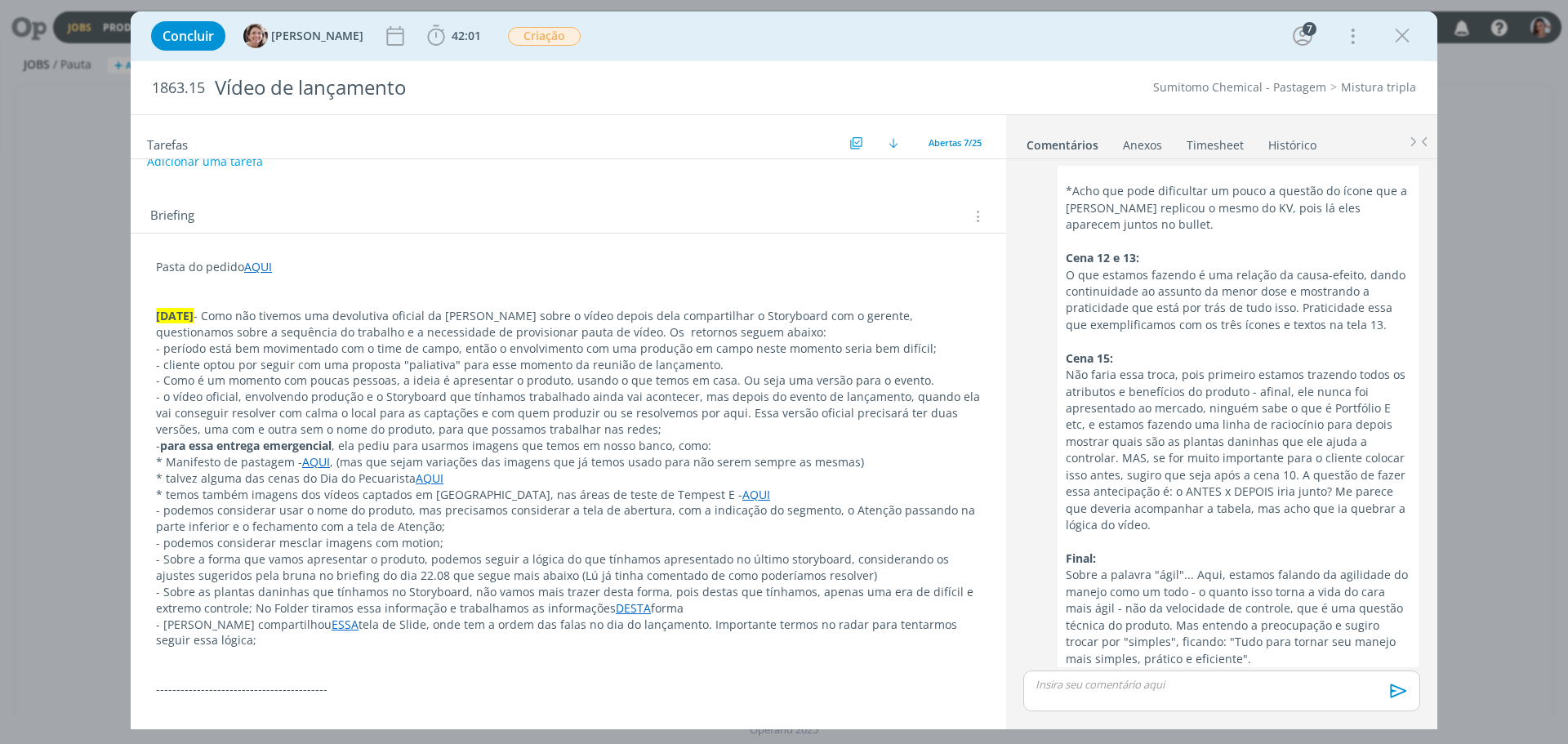
scroll to position [312, 0]
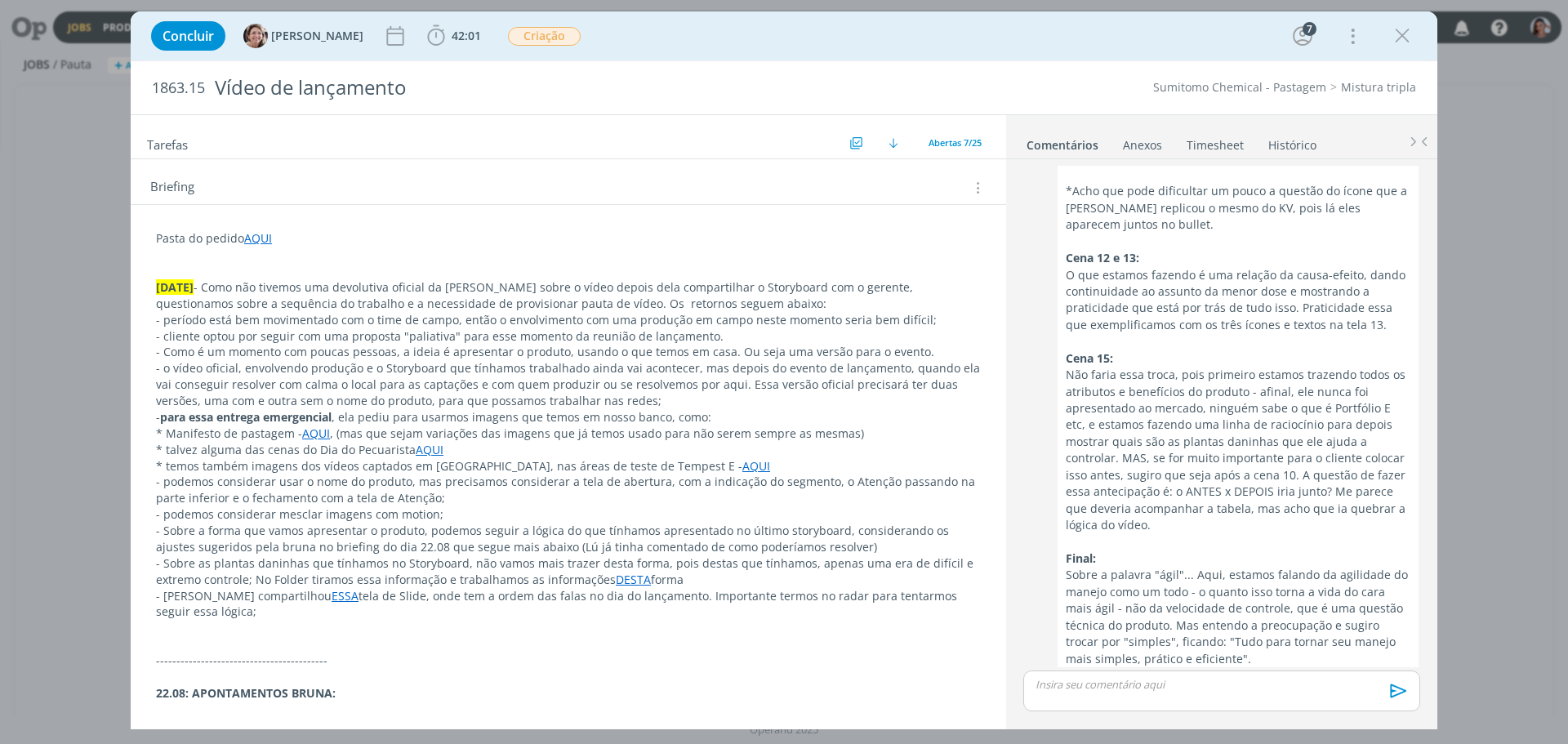
click at [441, 545] on p "- Sobre a forma que vamos apresentar o produto, podemos seguir a lógica do que …" at bounding box center [569, 539] width 825 height 33
click at [373, 605] on p "- Bruna compartilhou ESSA tela de Slide, onde tem a ordem das falas no dia do l…" at bounding box center [569, 605] width 825 height 33
click at [402, 633] on p "dialog" at bounding box center [569, 628] width 825 height 17
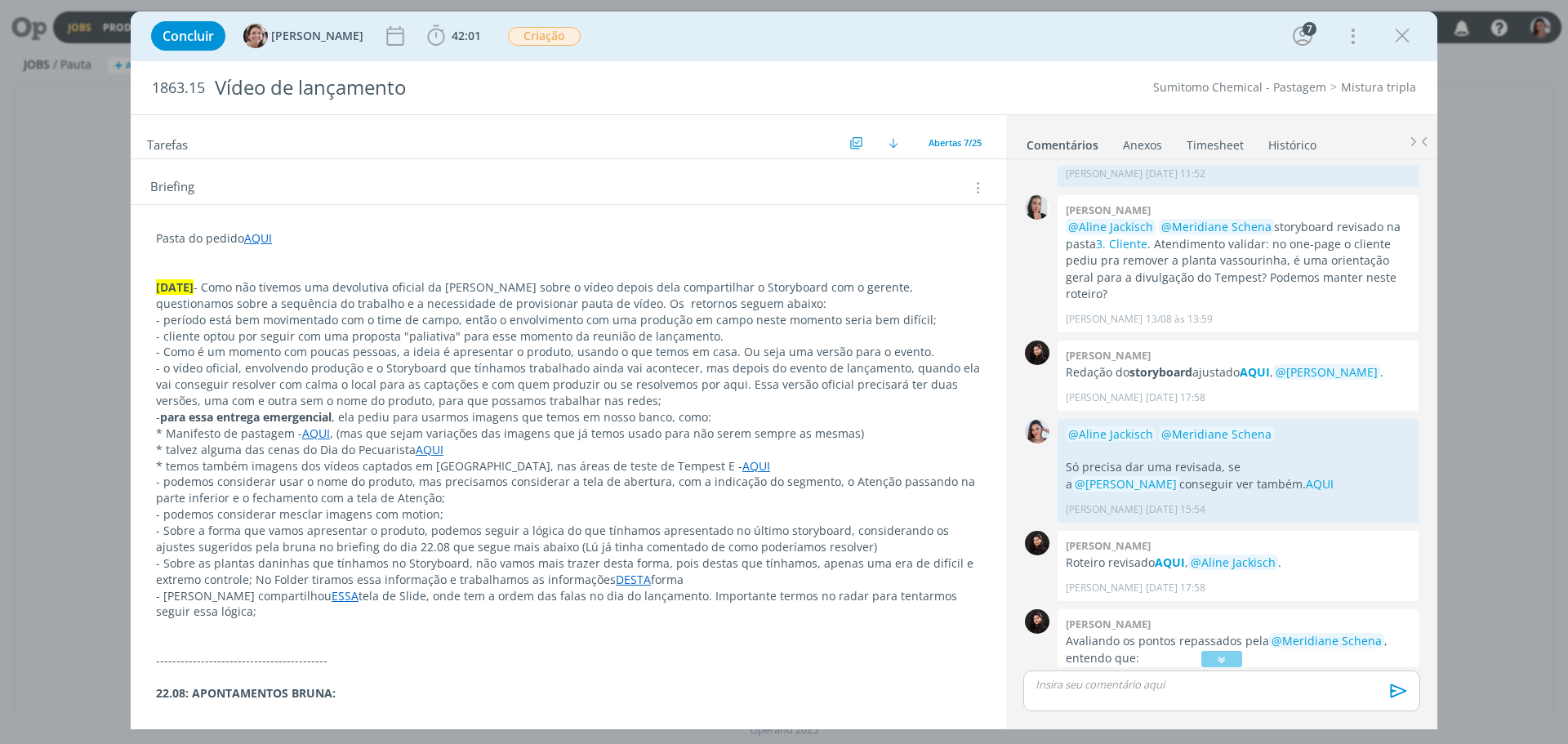
scroll to position [499, 0]
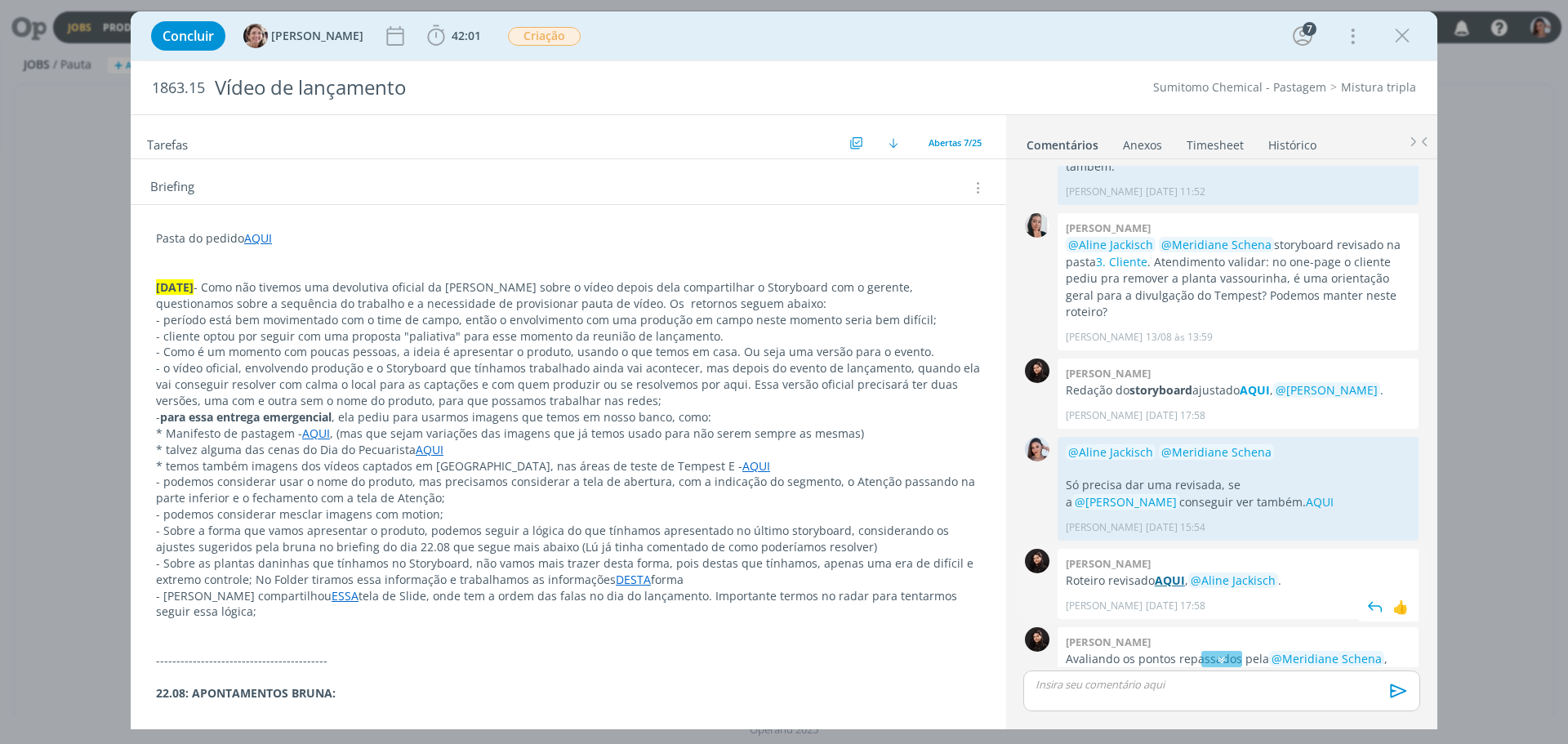
click at [1182, 573] on strong "AQUI" at bounding box center [1170, 581] width 30 height 16
click at [307, 431] on link "AQUI" at bounding box center [316, 433] width 28 height 16
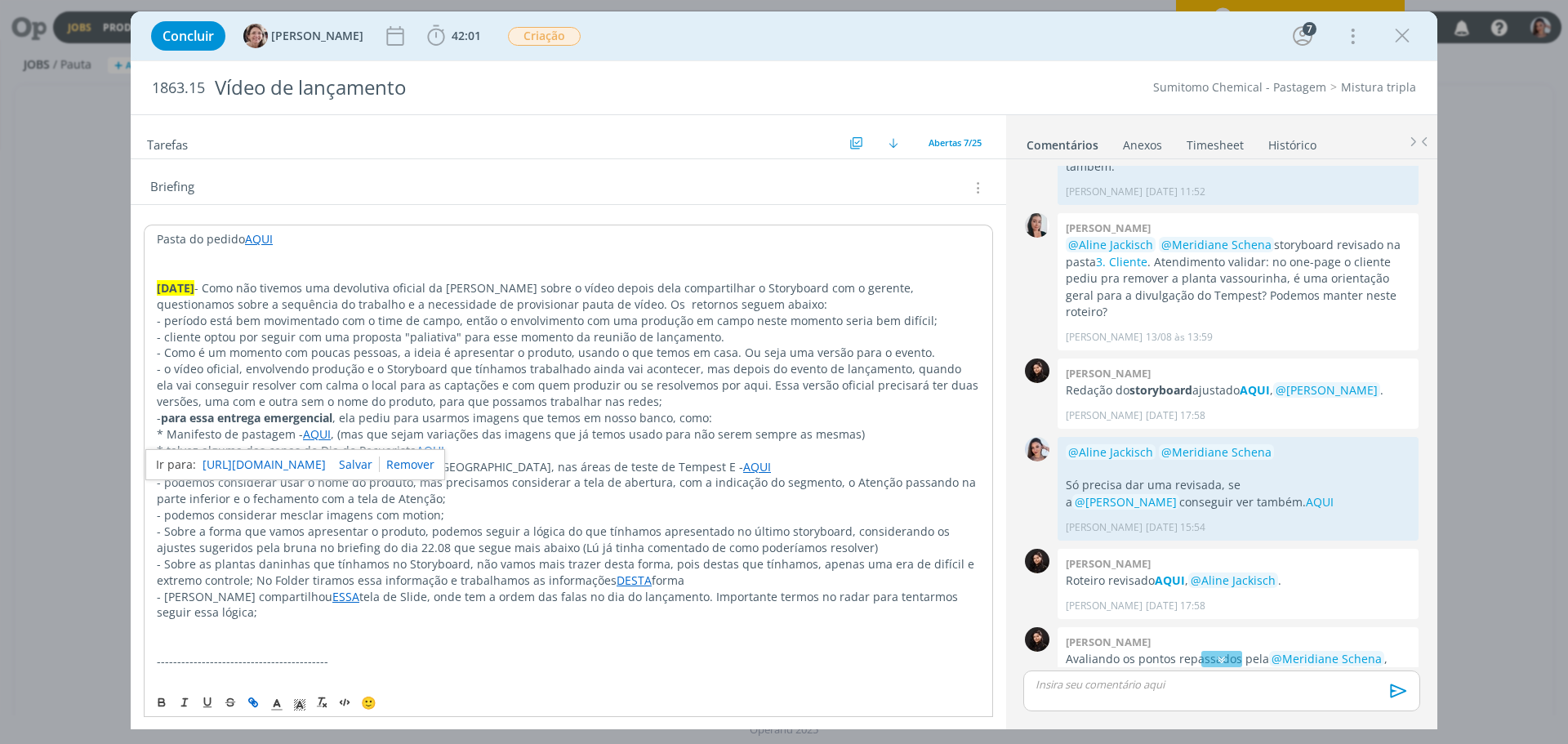
click at [396, 348] on p "- Como é um momento com poucas pessoas, a ideia é apresentar o produto, usando …" at bounding box center [569, 353] width 823 height 17
click at [416, 451] on link "AQUI" at bounding box center [429, 450] width 28 height 16
click at [423, 482] on link "https://sobeae.sharepoint.com/:f:/s/SOBEAE/EnRjNhYykTRMghna5_aHI4YBm9kojX4Pp7Qc…" at bounding box center [373, 482] width 123 height 21
click at [578, 524] on p "- Sobre a forma que vamos apresentar o produto, podemos seguir a lógica do que …" at bounding box center [569, 539] width 825 height 33
click at [743, 461] on link "AQUI" at bounding box center [756, 466] width 28 height 16
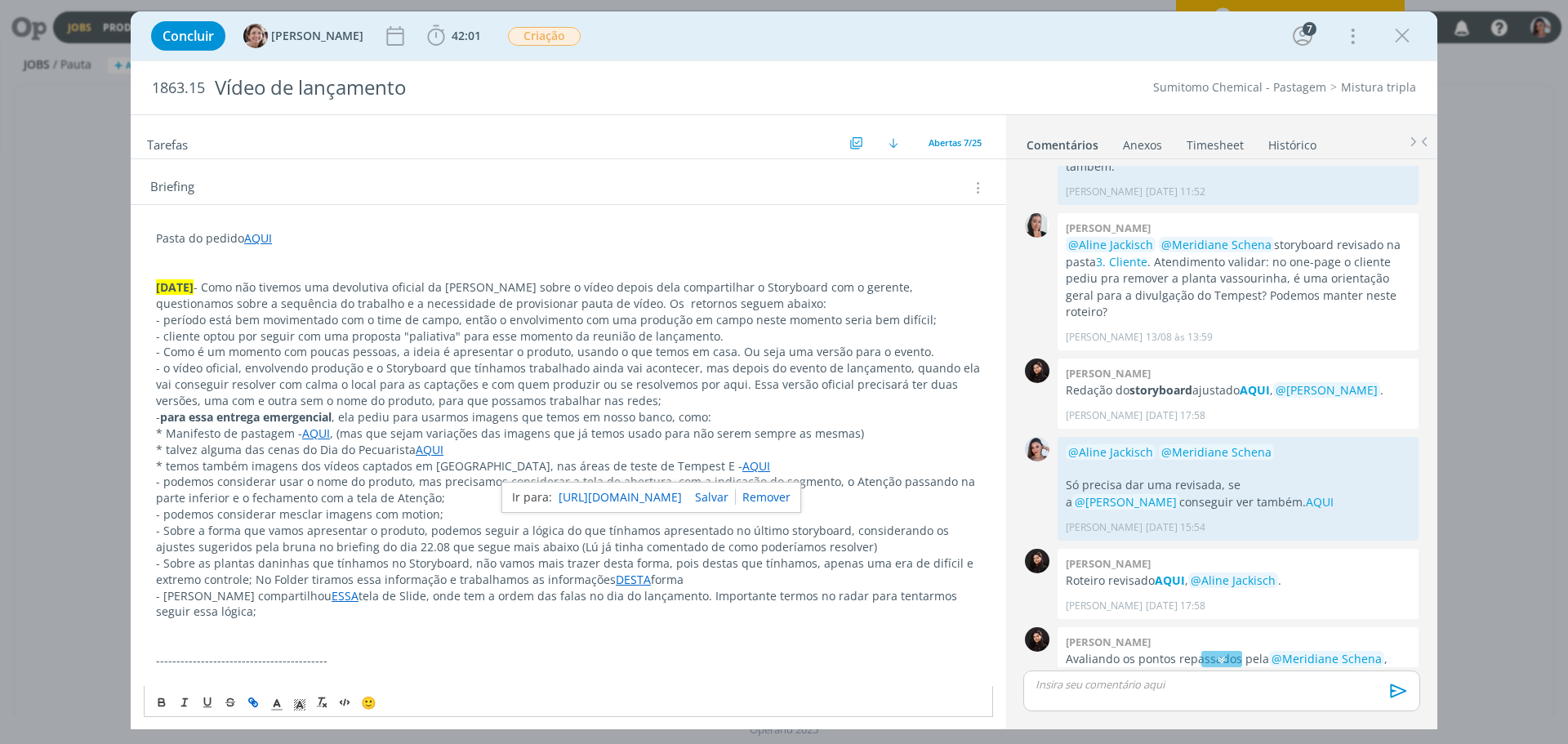
click at [668, 492] on link "https://sobeae.sharepoint.com/:f:/s/SOBEAE/EiFG9fA8StdGpamAEtiYgd0BBxBdNka3I4MP…" at bounding box center [619, 497] width 123 height 21
click at [397, 521] on p "- podemos considerar mesclar imagens com motion;" at bounding box center [569, 515] width 825 height 17
click at [743, 468] on link "AQUI" at bounding box center [756, 466] width 28 height 16
click at [678, 474] on p "- podemos considerar usar o nome do produto, mas precisamos considerar a tela d…" at bounding box center [569, 490] width 825 height 33
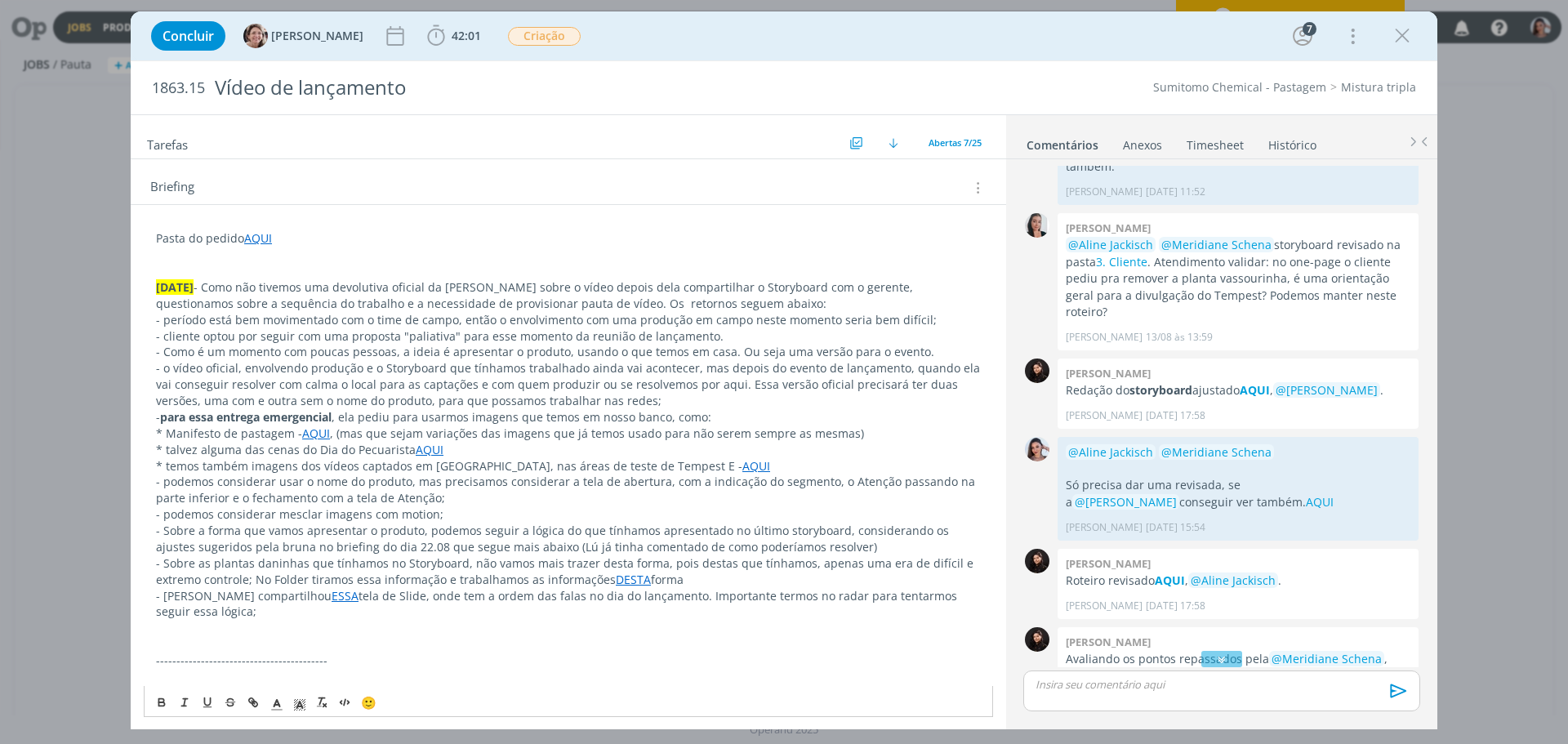
click at [743, 461] on link "AQUI" at bounding box center [756, 466] width 28 height 16
click at [682, 491] on link "https://sobeae.sharepoint.com/:f:/s/SOBEAE/EiFG9fA8StdGpamAEtiYgd0BBxBdNka3I4MP…" at bounding box center [619, 497] width 123 height 21
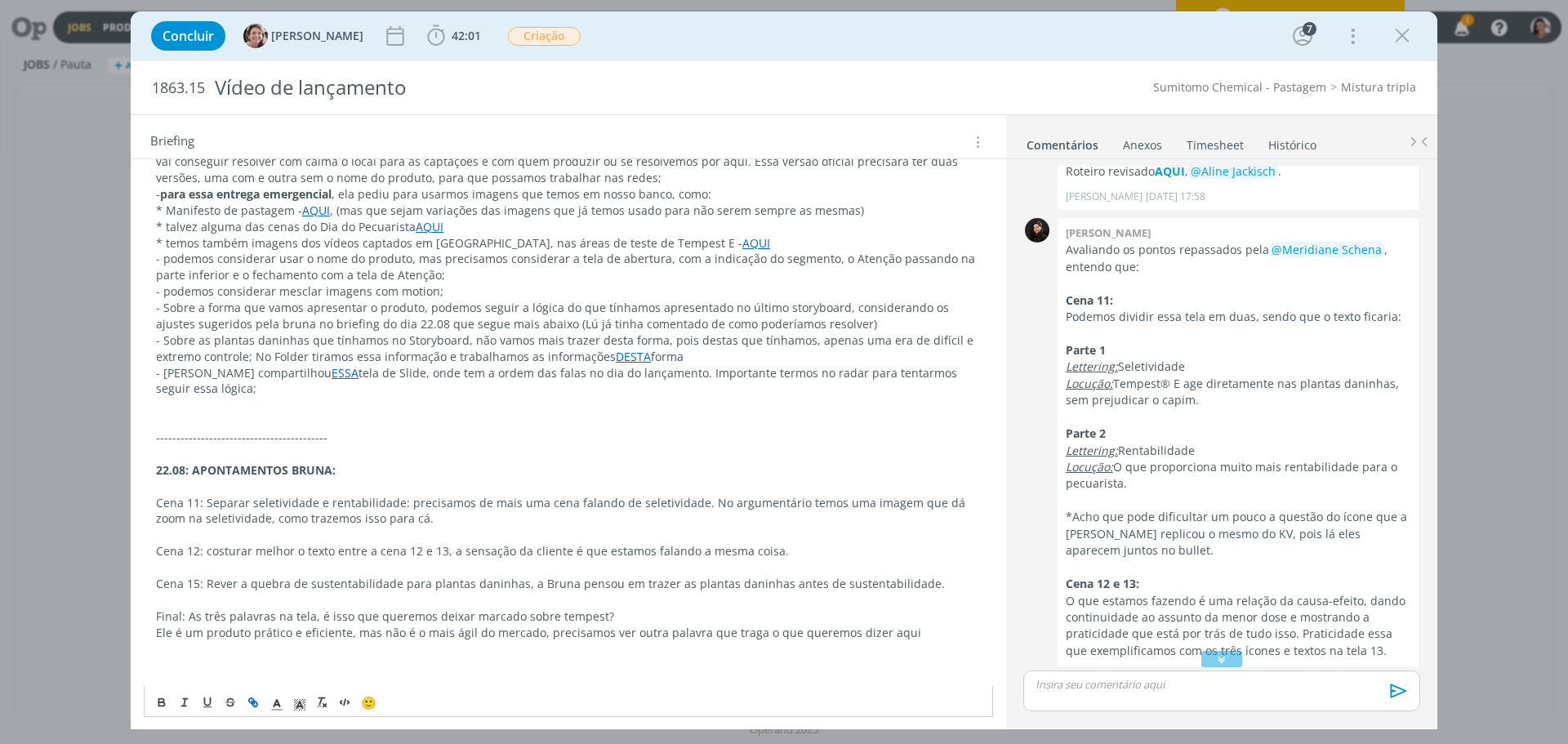
scroll to position [409, 0]
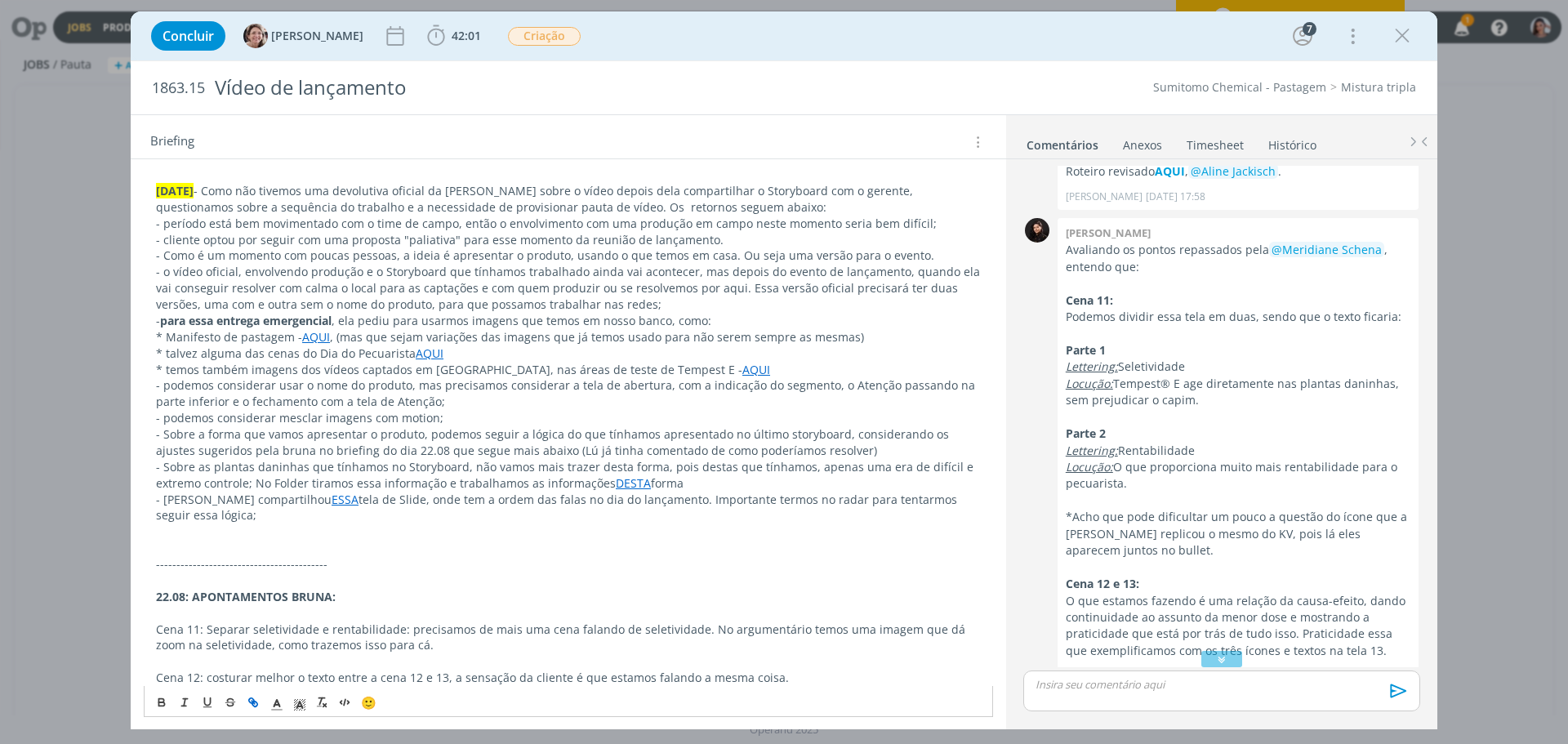
click at [332, 503] on link "ESSA" at bounding box center [346, 499] width 27 height 16
click at [290, 518] on div "https://sobeae.sharepoint.com/:i:/s/SOBEAE/EbzdhSqA57JKkDj6SWjUs34BxqldcarJW_Nc…" at bounding box center [293, 531] width 300 height 31
click at [292, 521] on link "https://sobeae.sharepoint.com/:i:/s/SOBEAE/EbzdhSqA57JKkDj6SWjUs34BxqldcarJW_Nc…" at bounding box center [262, 531] width 123 height 21
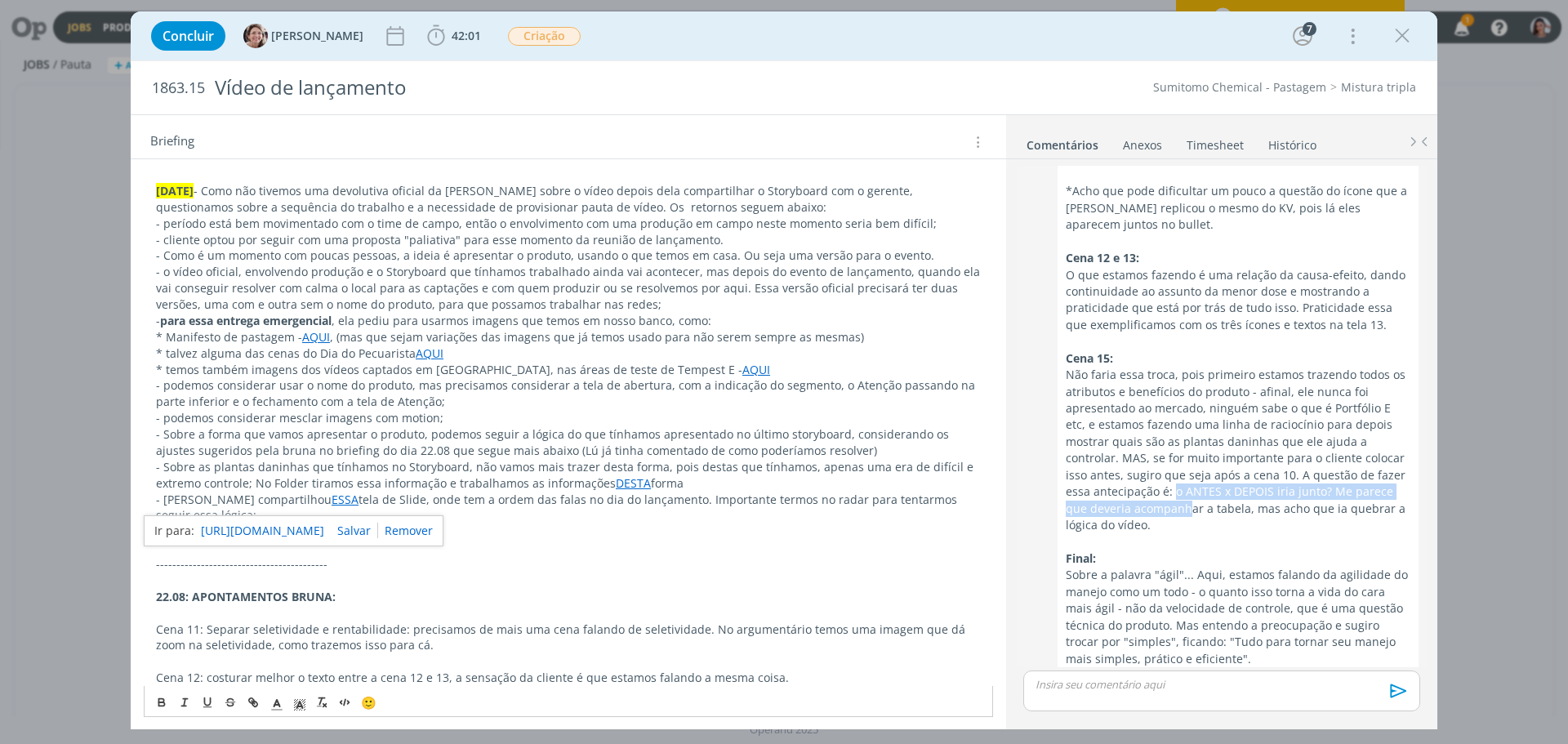
drag, startPoint x: 1119, startPoint y: 482, endPoint x: 1100, endPoint y: 455, distance: 33.0
click at [1100, 455] on p "Não faria essa troca, pois primeiro estamos trazendo todos os atributos e benef…" at bounding box center [1238, 451] width 345 height 167
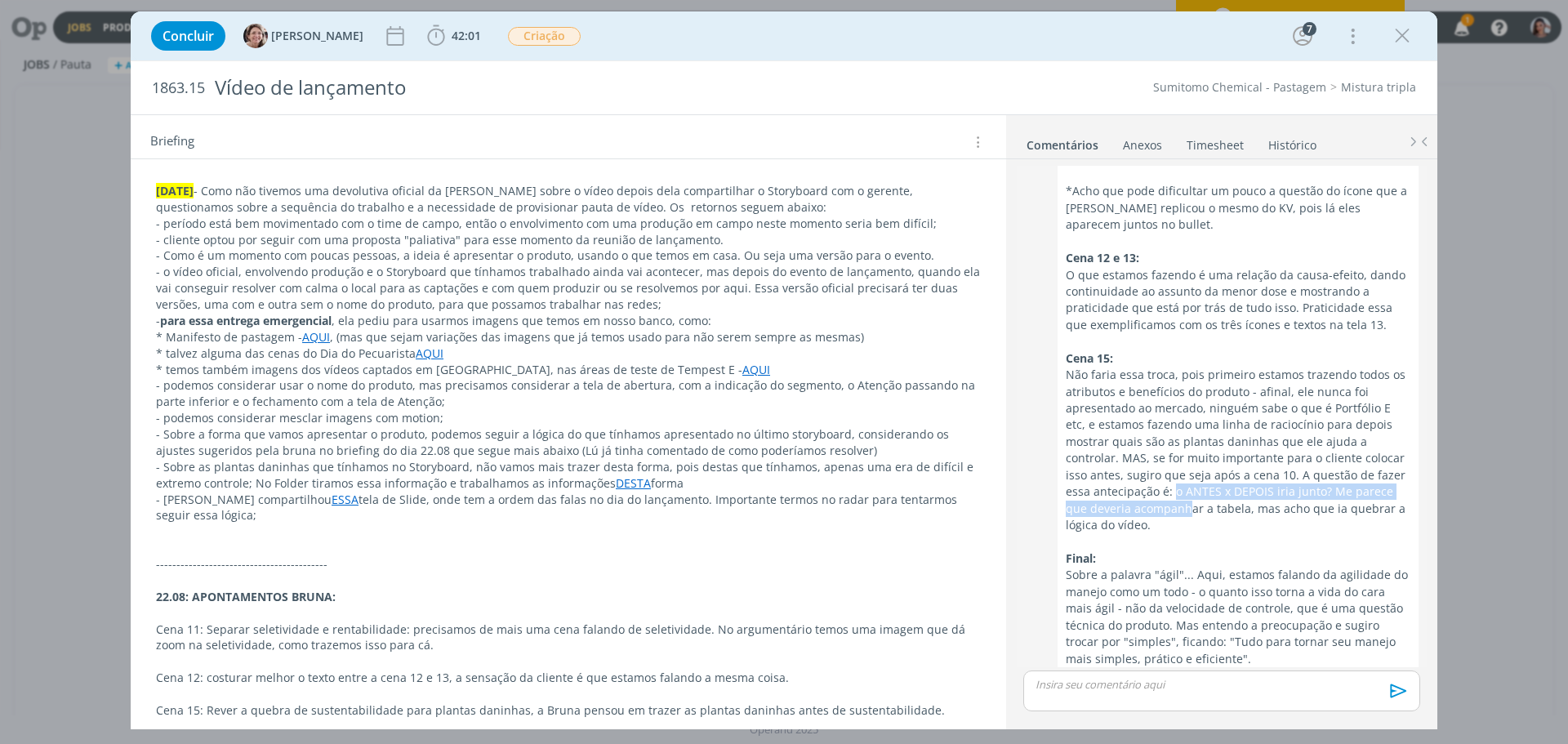
click at [1116, 471] on p "Não faria essa troca, pois primeiro estamos trazendo todos os atributos e benef…" at bounding box center [1238, 451] width 345 height 167
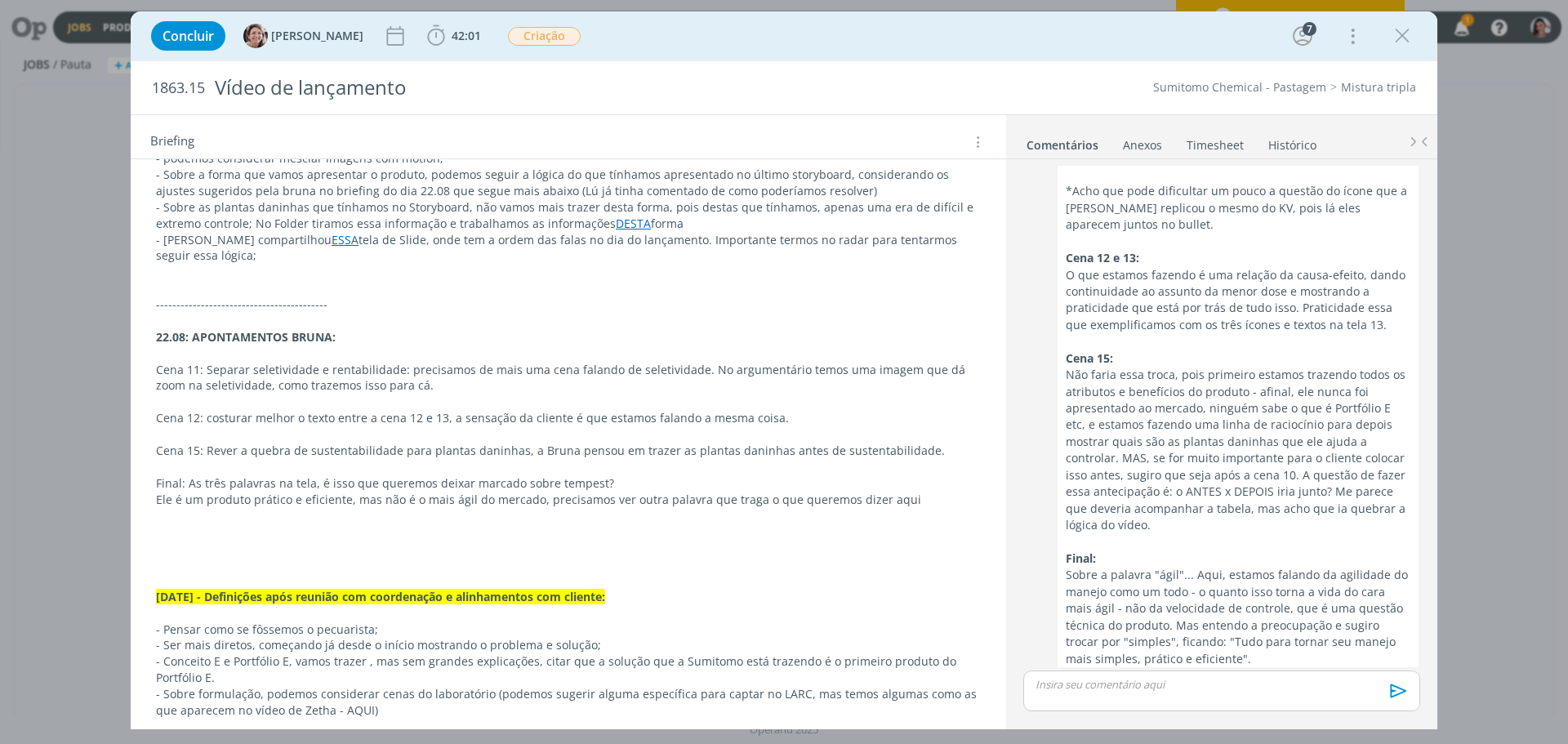
scroll to position [817, 0]
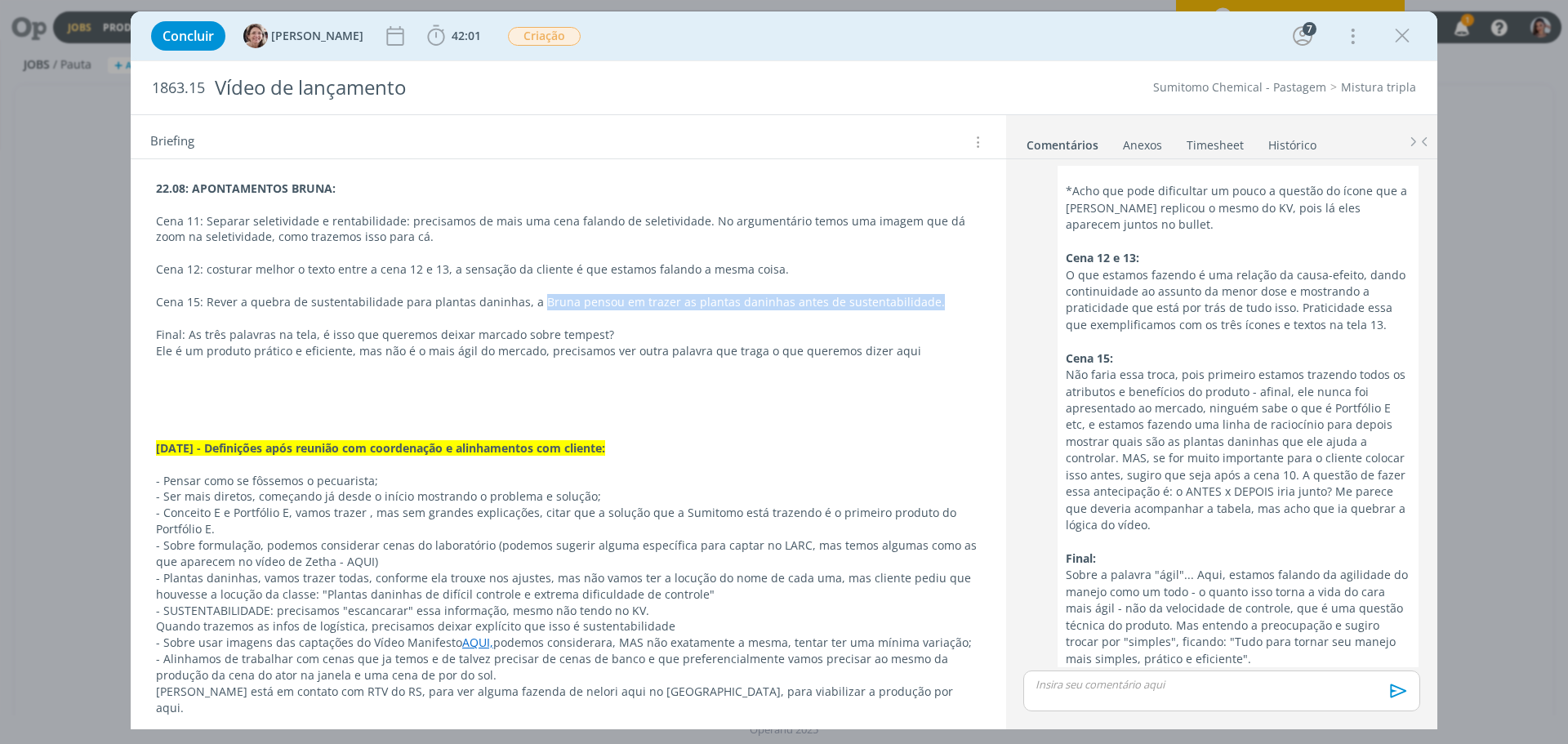
drag, startPoint x: 924, startPoint y: 301, endPoint x: 533, endPoint y: 306, distance: 391.0
click at [533, 306] on p "Cena 15: Rever a quebra de sustentabilidade para plantas daninhas, a Bruna pens…" at bounding box center [569, 302] width 825 height 17
click at [466, 727] on div "Tarefas Usar Job de template Ordenar por: Prazo crescente Prazo decrescente Ord…" at bounding box center [784, 423] width 1307 height 616
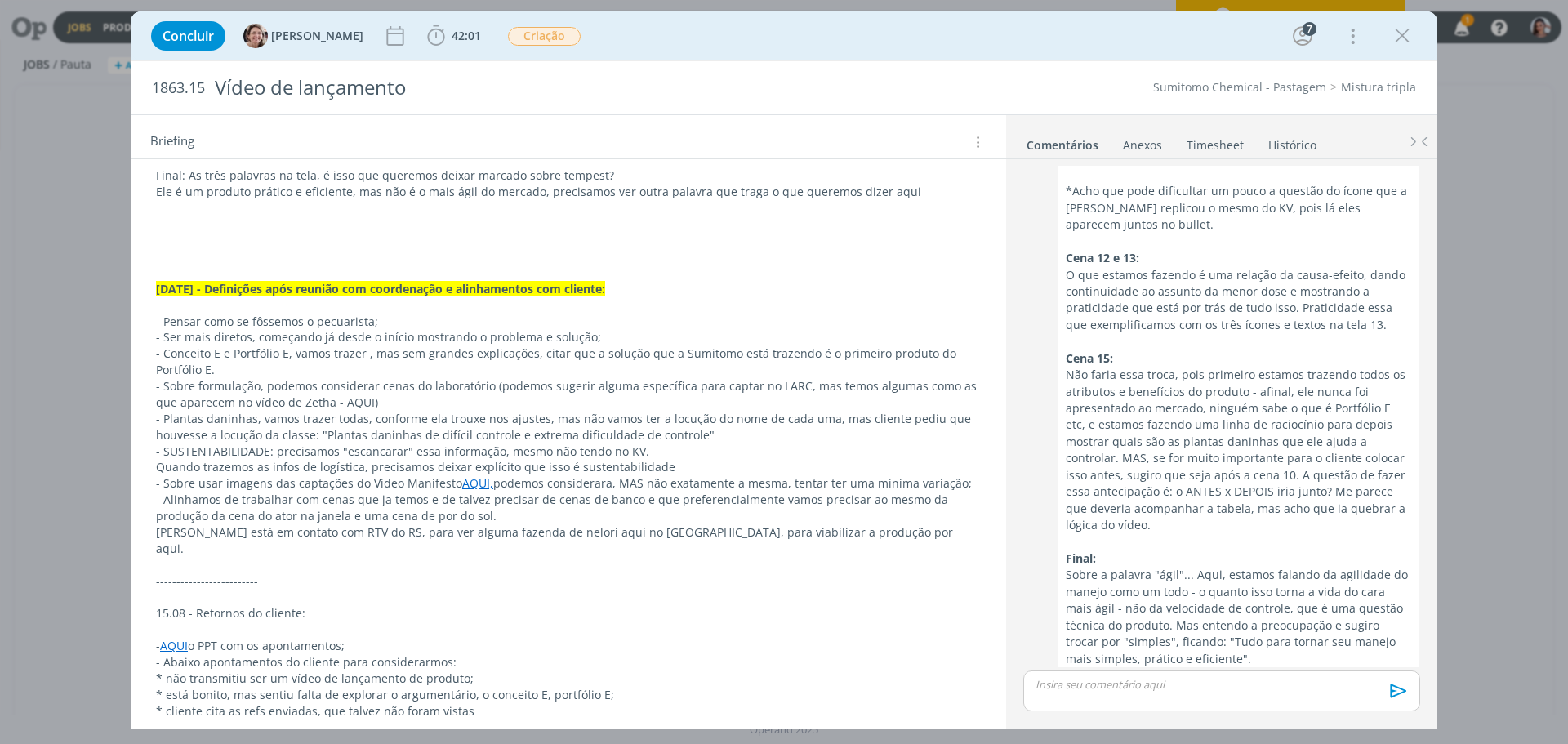
scroll to position [981, 0]
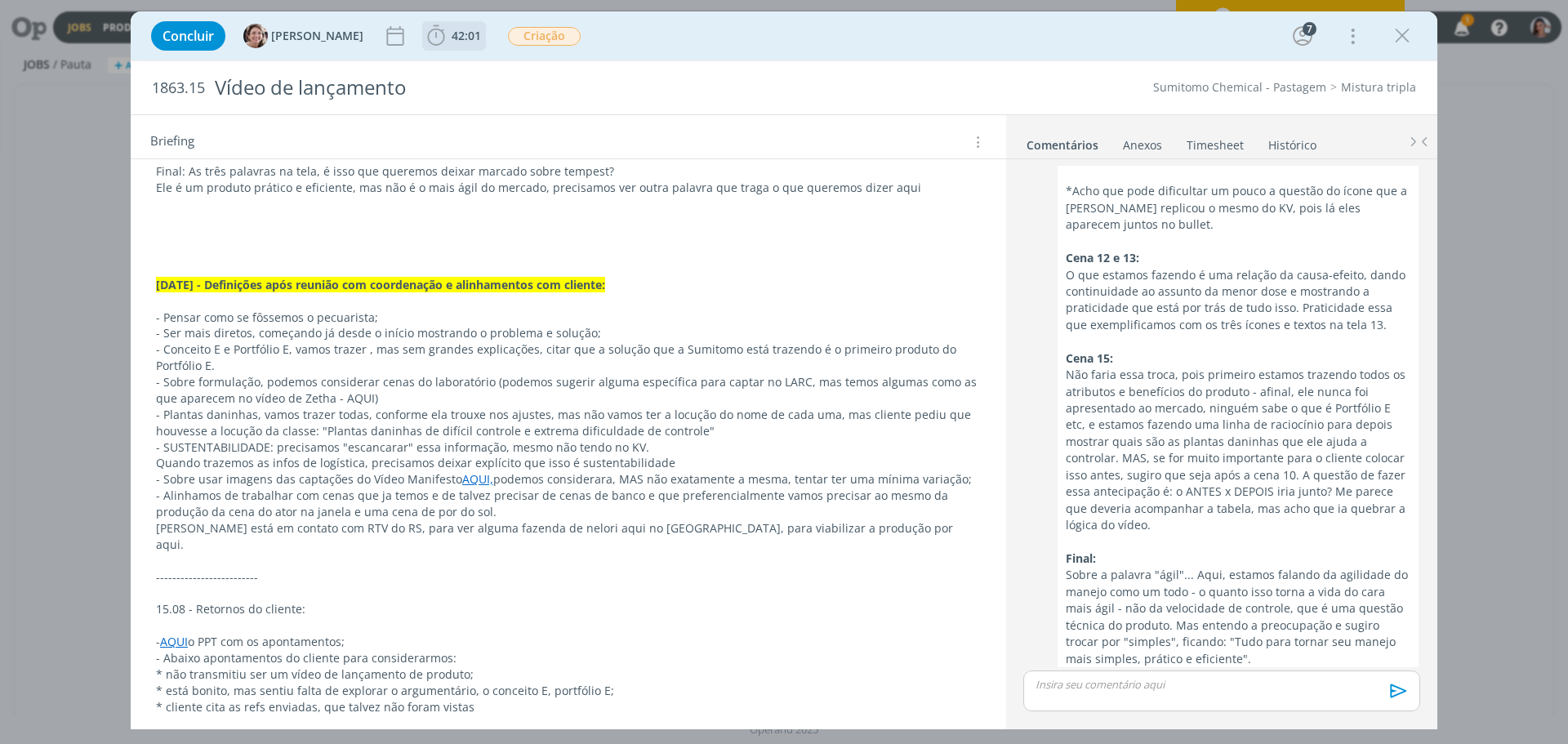
click at [424, 31] on icon "dialog" at bounding box center [436, 35] width 24 height 24
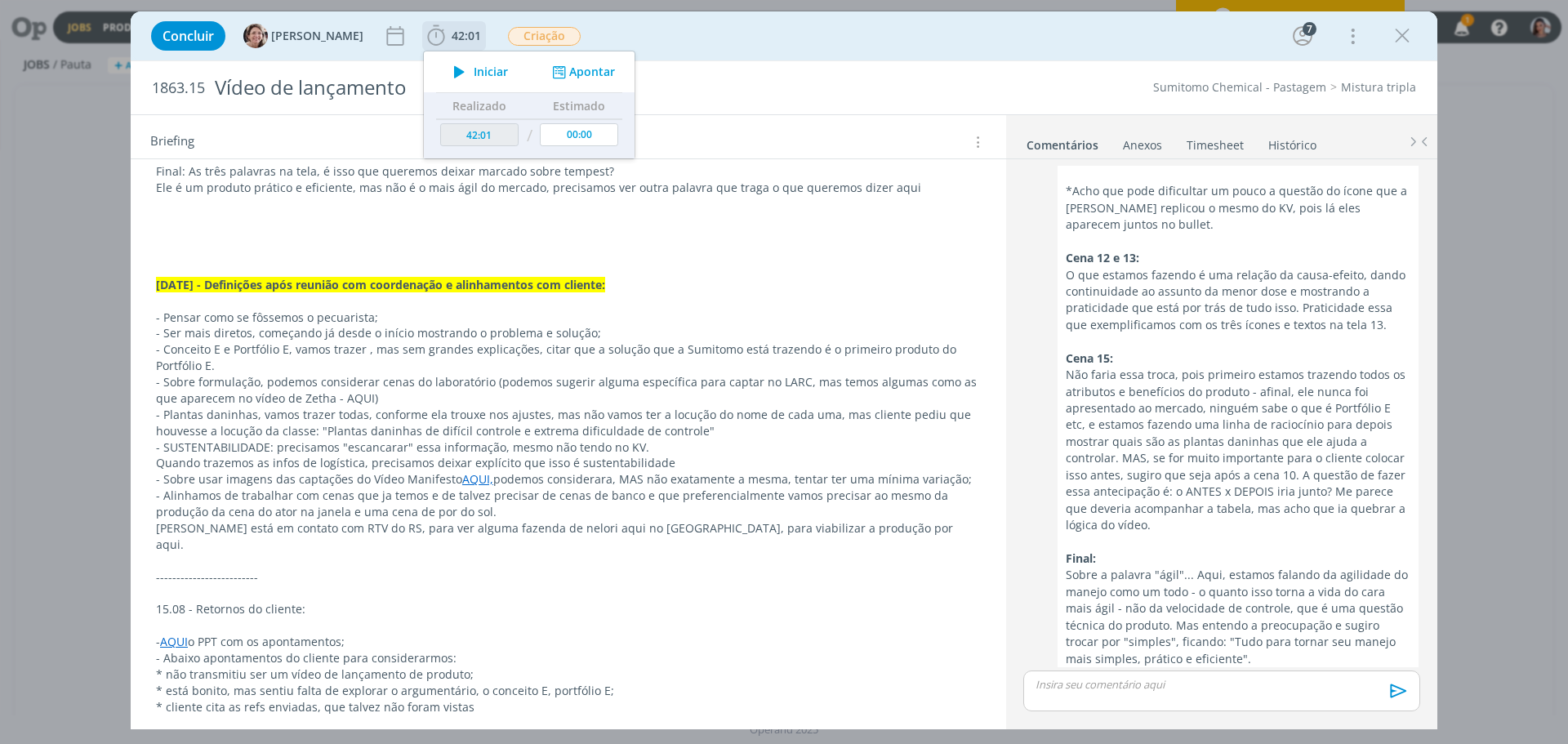
click at [453, 68] on icon "dialog" at bounding box center [459, 72] width 28 height 21
click at [1542, 121] on icon at bounding box center [1553, 121] width 29 height 32
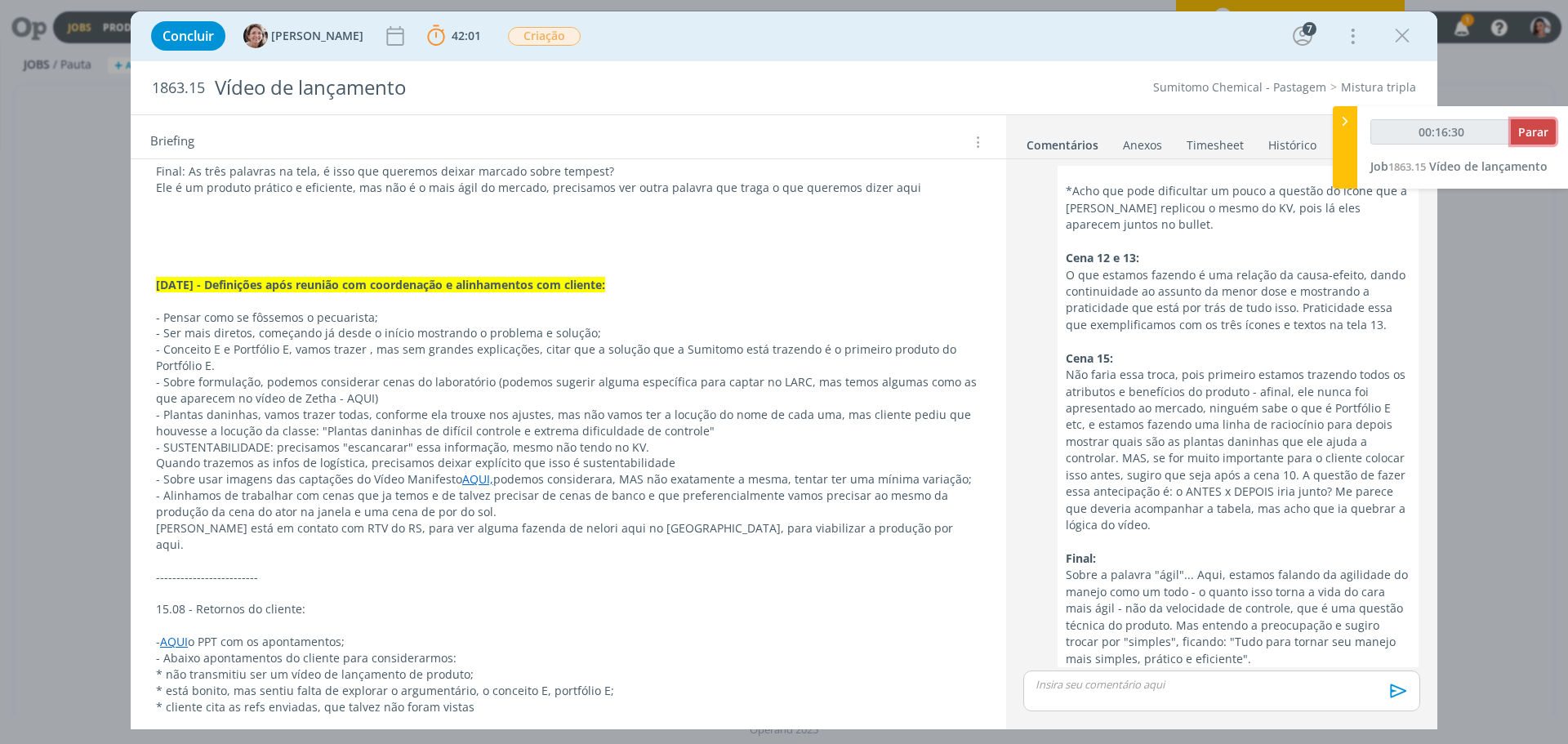
click at [1542, 141] on button "Parar" at bounding box center [1533, 132] width 45 height 25
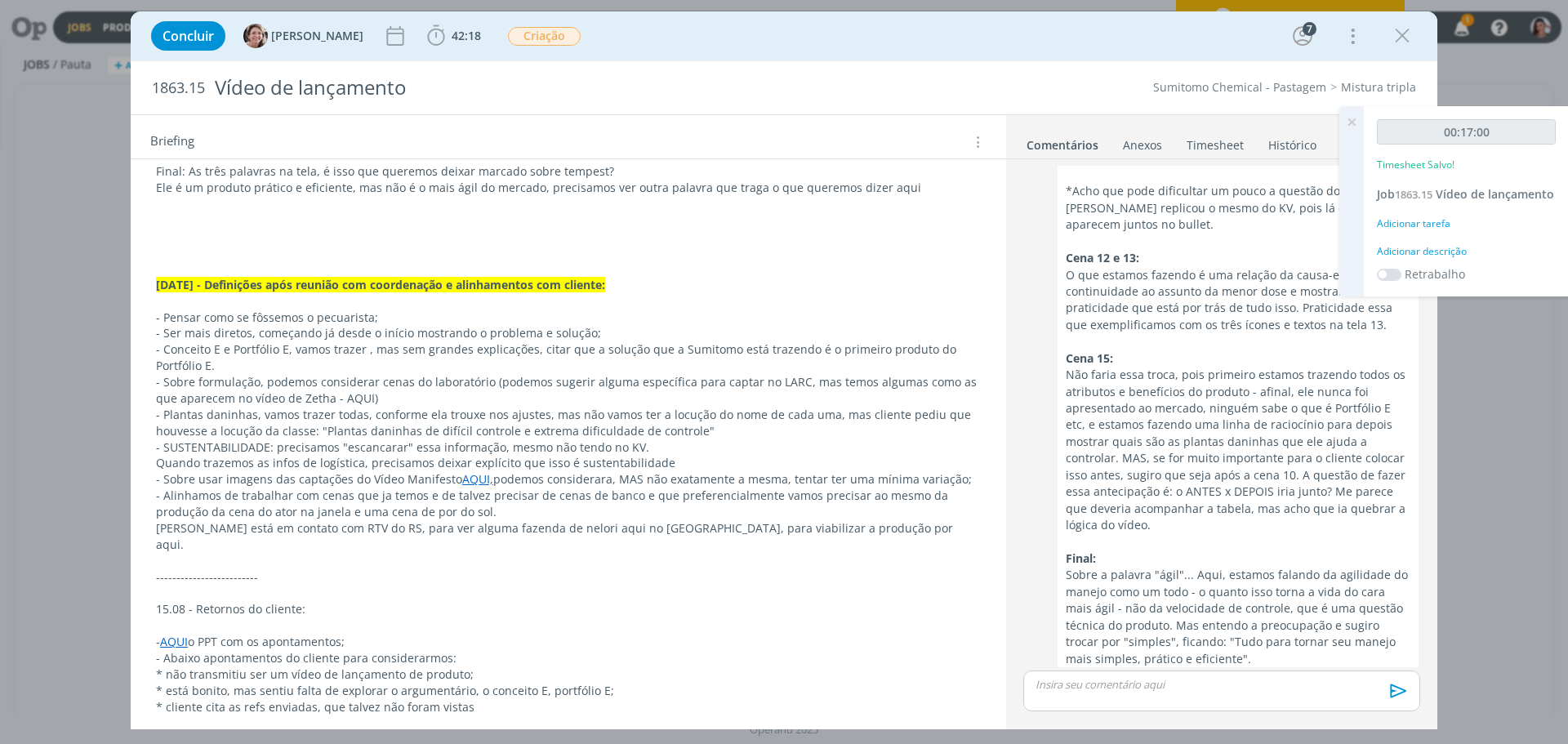
click at [701, 585] on p "dialog" at bounding box center [569, 592] width 825 height 17
click at [190, 554] on p "dialog" at bounding box center [569, 561] width 823 height 17
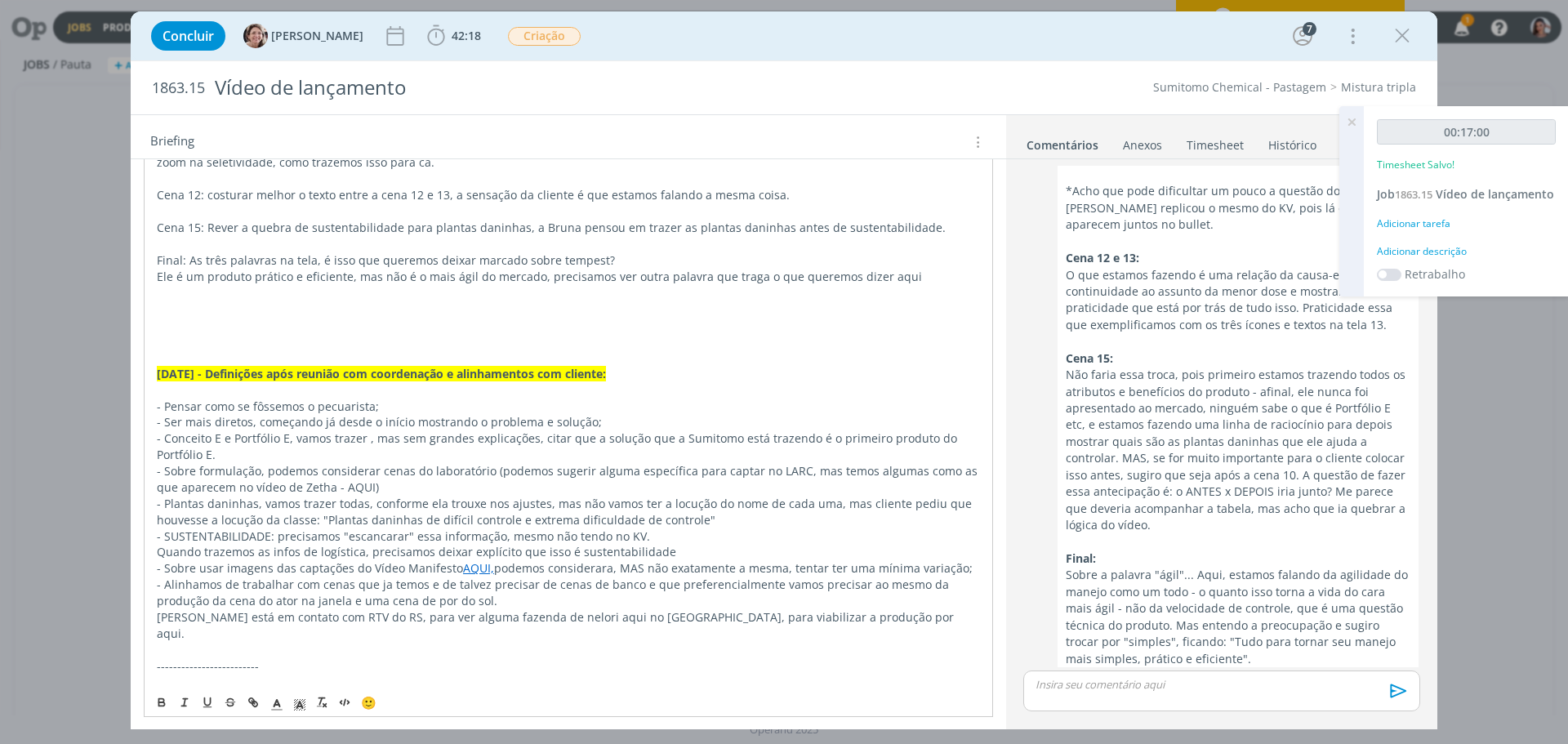
scroll to position [735, 0]
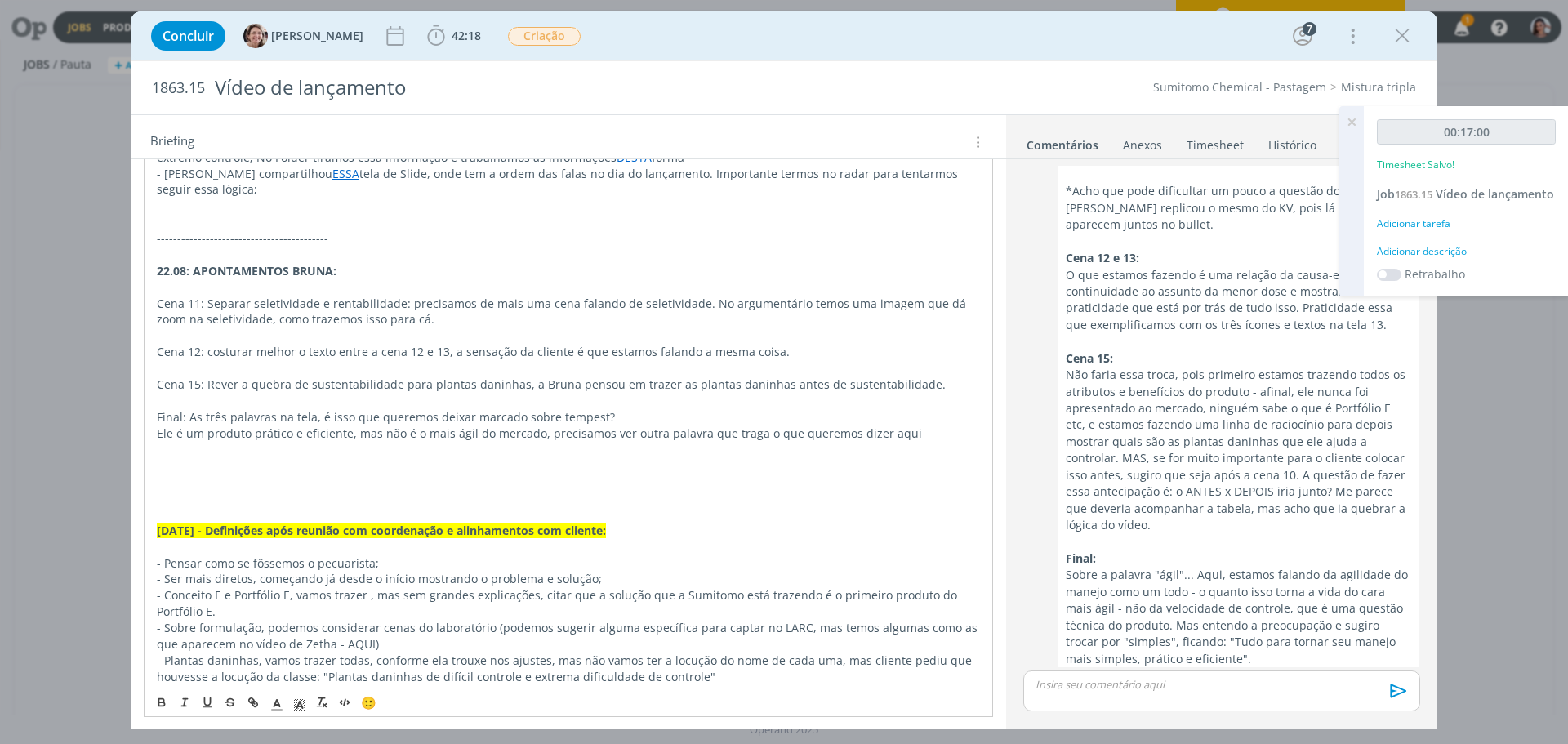
click at [174, 511] on p "dialog" at bounding box center [569, 515] width 823 height 17
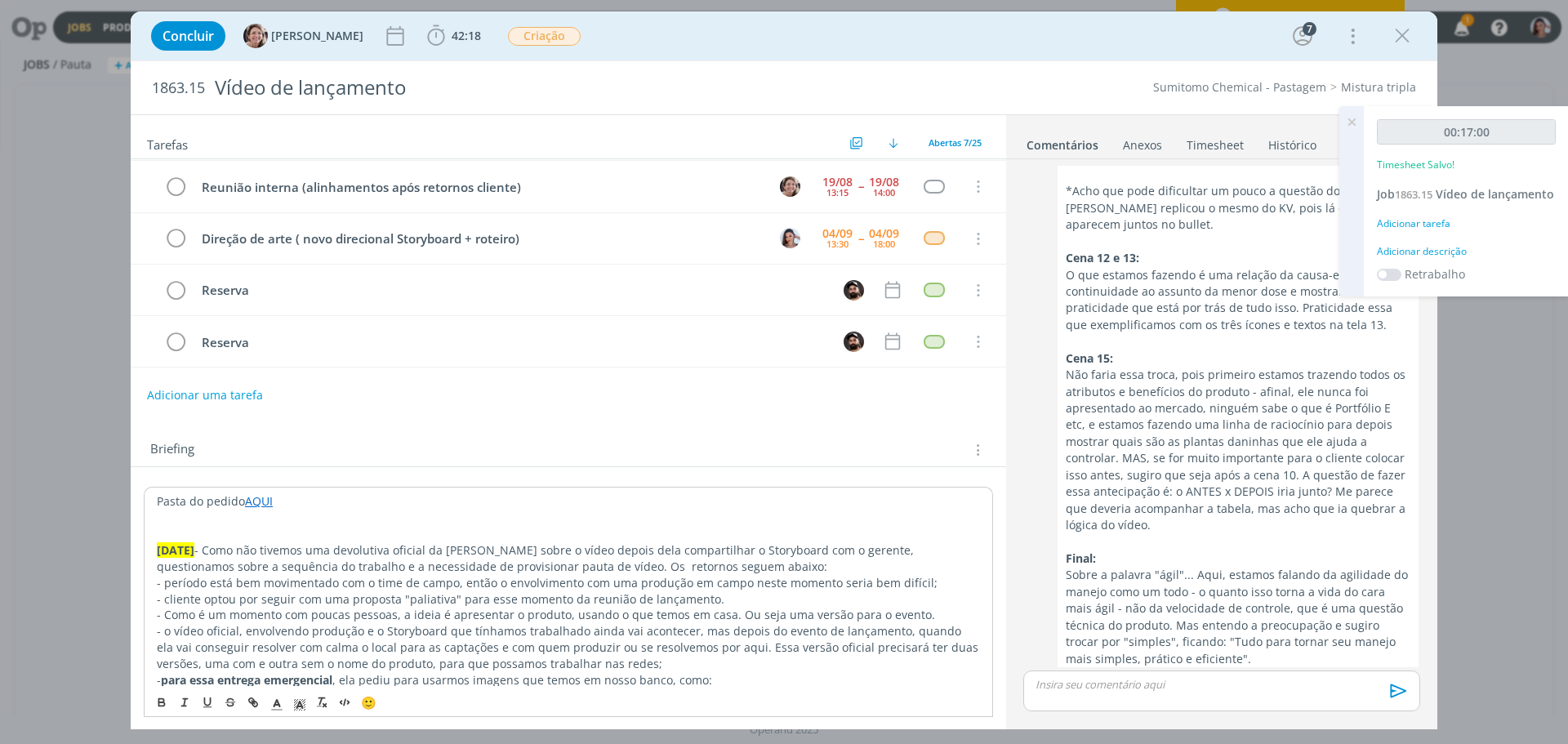
scroll to position [0, 0]
